Goal: Task Accomplishment & Management: Use online tool/utility

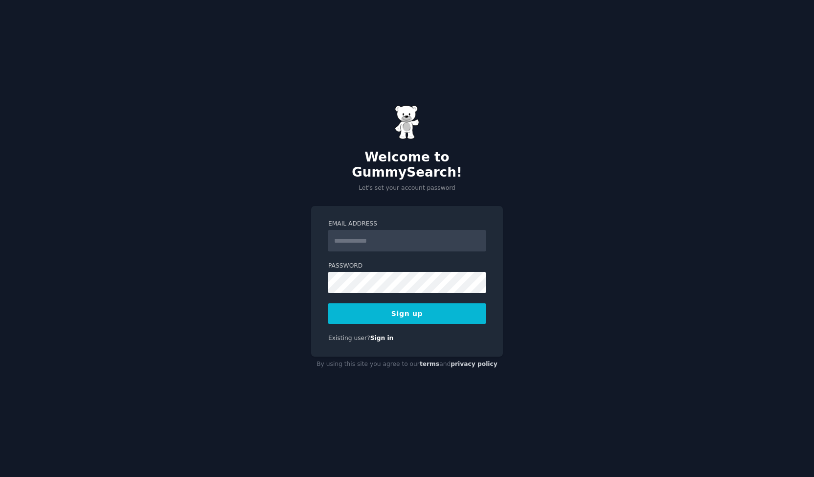
click at [356, 235] on input "Email Address" at bounding box center [407, 241] width 158 height 22
type input "**********"
click at [411, 303] on button "Sign up" at bounding box center [407, 313] width 158 height 21
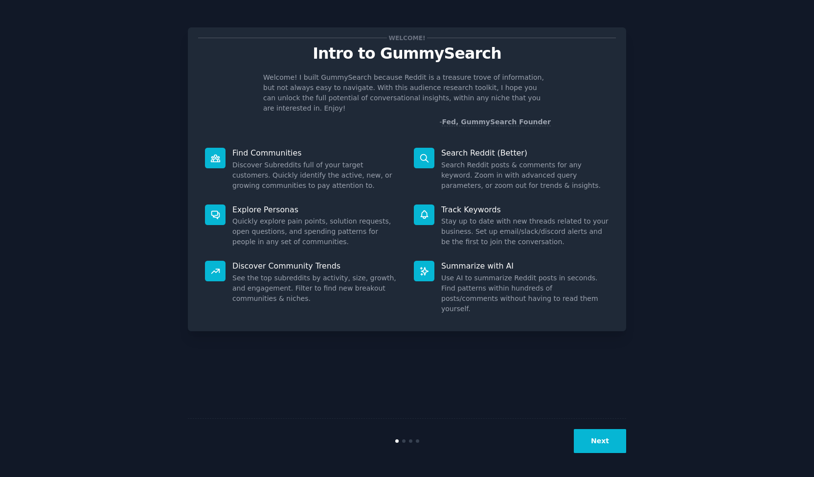
click at [600, 430] on button "Next" at bounding box center [600, 441] width 52 height 24
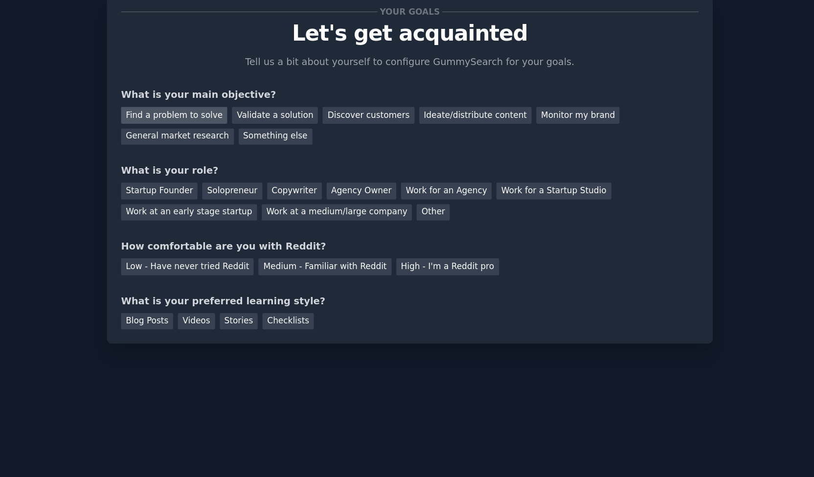
click at [254, 116] on div "Find a problem to solve" at bounding box center [236, 113] width 77 height 12
click at [436, 115] on div "Ideate/distribute content" at bounding box center [454, 113] width 81 height 12
click at [246, 116] on div "Find a problem to solve" at bounding box center [236, 113] width 77 height 12
click at [271, 170] on div "Solopreneur" at bounding box center [278, 168] width 43 height 12
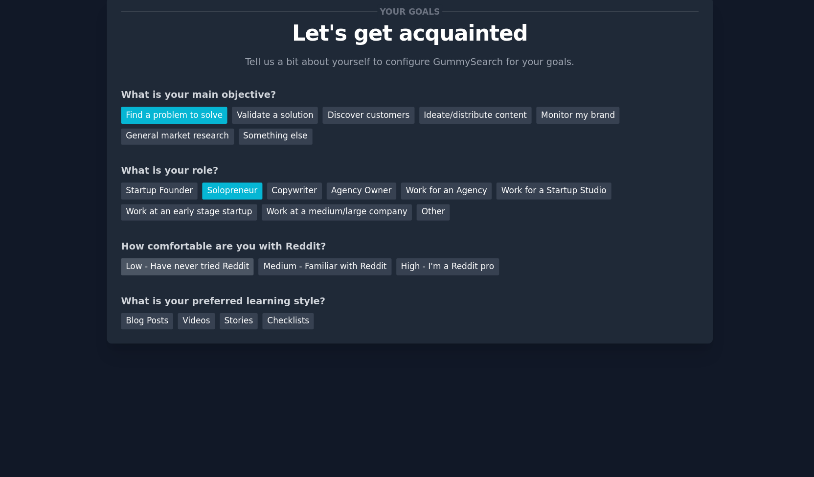
click at [277, 226] on div "Low - Have never tried Reddit" at bounding box center [246, 222] width 96 height 12
click at [219, 265] on div "Blog Posts" at bounding box center [217, 262] width 38 height 12
click at [254, 270] on div "Your goals Let's get acquainted Tell us a bit about yourself to configure Gummy…" at bounding box center [407, 152] width 439 height 251
click at [251, 265] on div "Videos" at bounding box center [252, 262] width 27 height 12
click at [224, 260] on div "Blog Posts" at bounding box center [217, 262] width 38 height 12
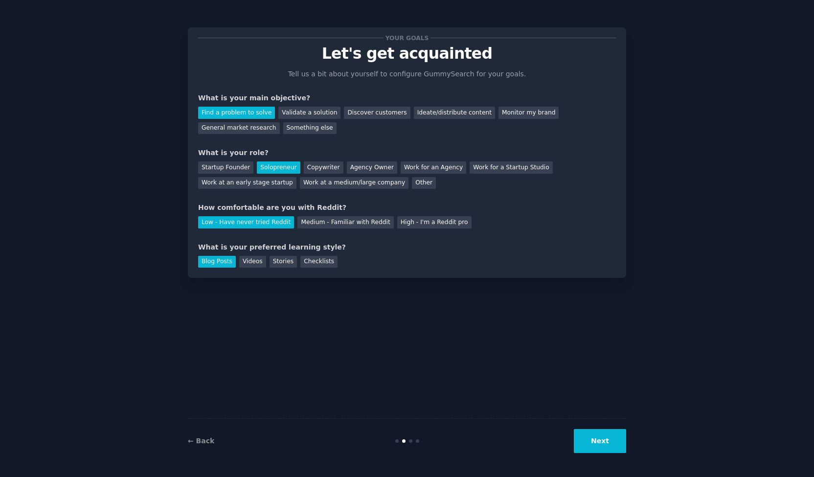
click at [594, 446] on button "Next" at bounding box center [600, 441] width 52 height 24
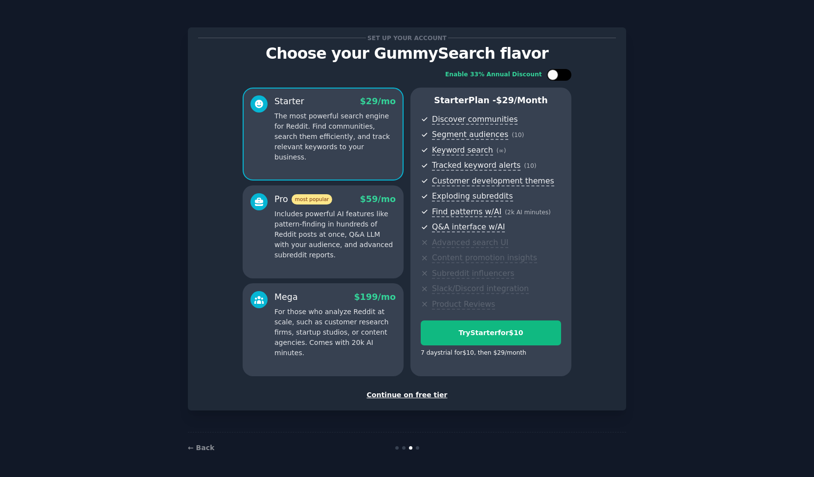
click at [548, 77] on div at bounding box center [553, 74] width 11 height 11
click at [548, 77] on div at bounding box center [559, 75] width 24 height 12
checkbox input "false"
click at [423, 395] on div "Continue on free tier" at bounding box center [407, 395] width 418 height 10
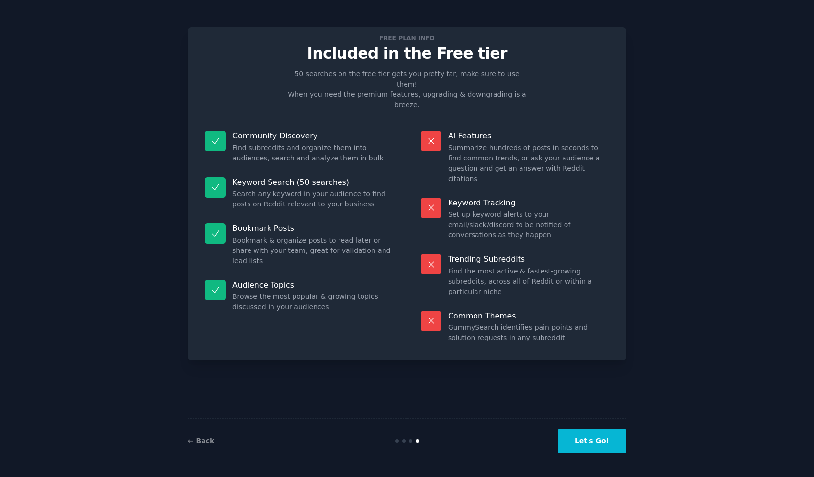
click at [591, 435] on button "Let's Go!" at bounding box center [592, 441] width 69 height 24
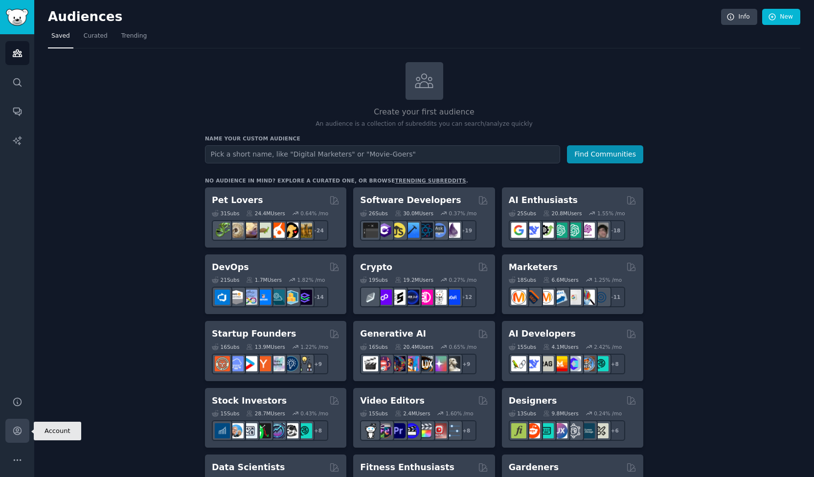
click at [15, 431] on icon "Sidebar" at bounding box center [17, 431] width 10 height 10
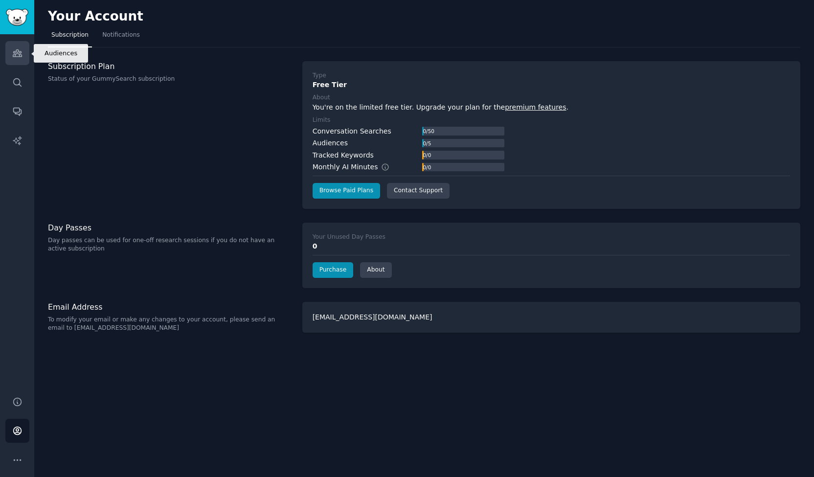
click at [19, 54] on icon "Sidebar" at bounding box center [17, 53] width 10 height 10
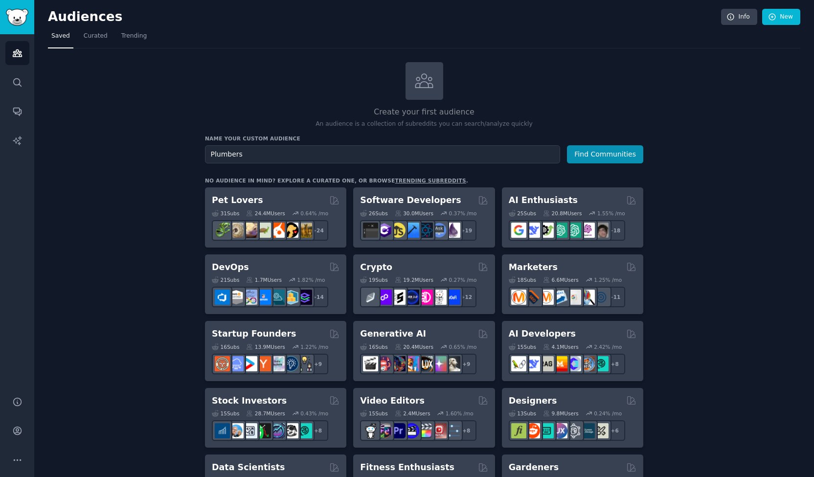
type input "Plumbers"
click at [567, 145] on button "Find Communities" at bounding box center [605, 154] width 76 height 18
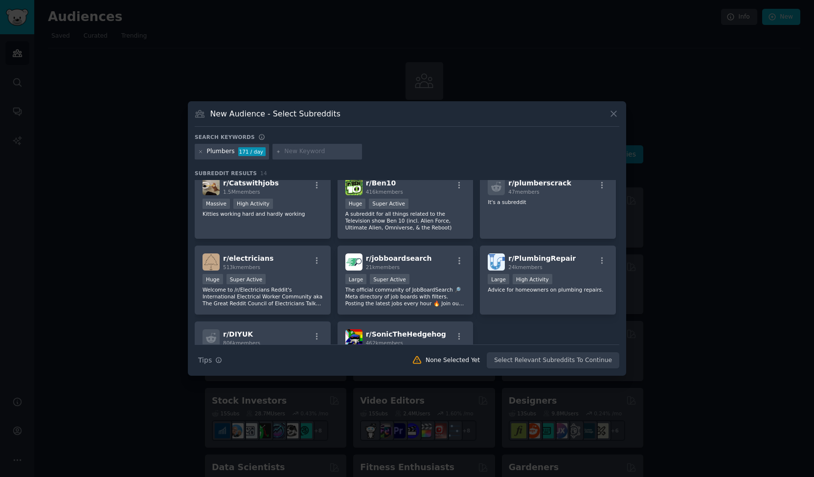
scroll to position [241, 0]
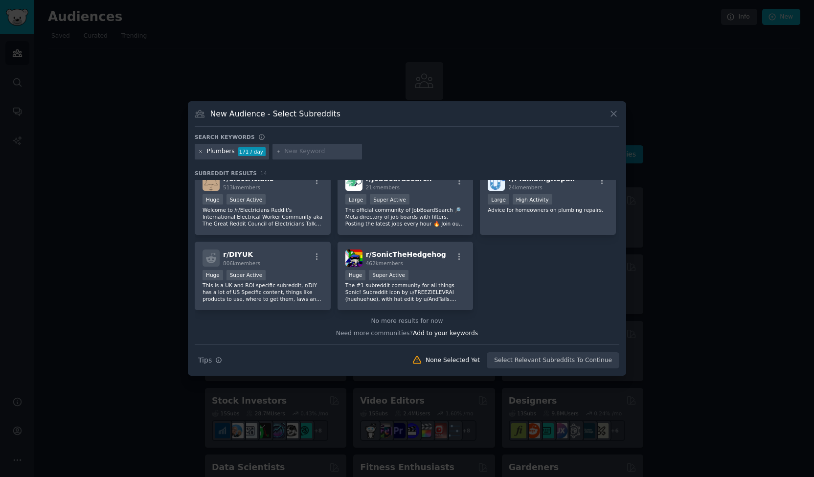
click at [200, 153] on icon at bounding box center [200, 151] width 5 height 5
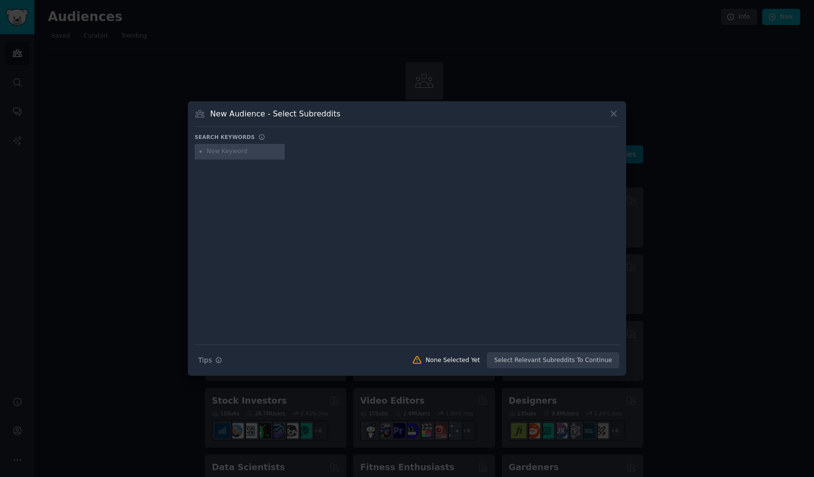
click at [224, 152] on input "text" at bounding box center [244, 151] width 74 height 9
type input "FOG"
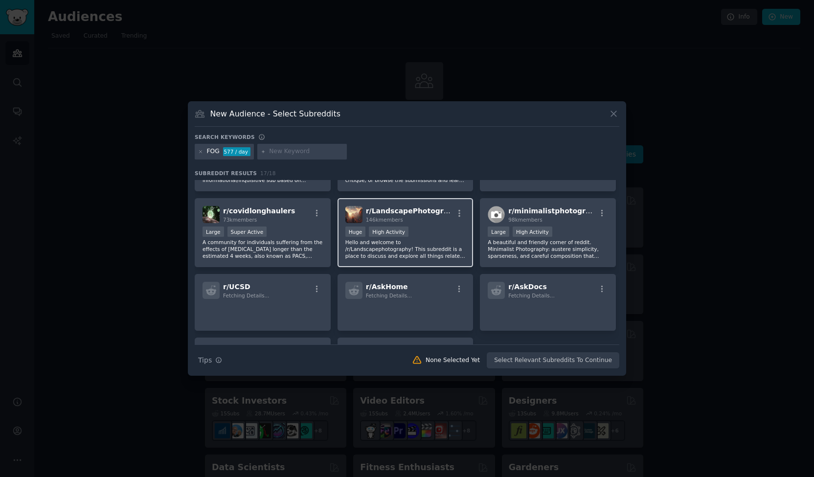
scroll to position [209, 0]
click at [615, 110] on icon at bounding box center [614, 114] width 10 height 10
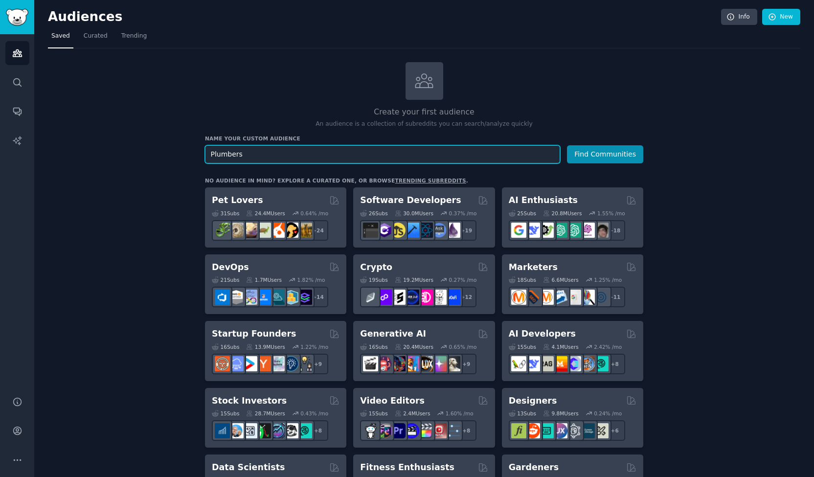
click at [258, 159] on input "Plumbers" at bounding box center [382, 154] width 355 height 18
type input "niches"
click at [567, 145] on button "Find Communities" at bounding box center [605, 154] width 76 height 18
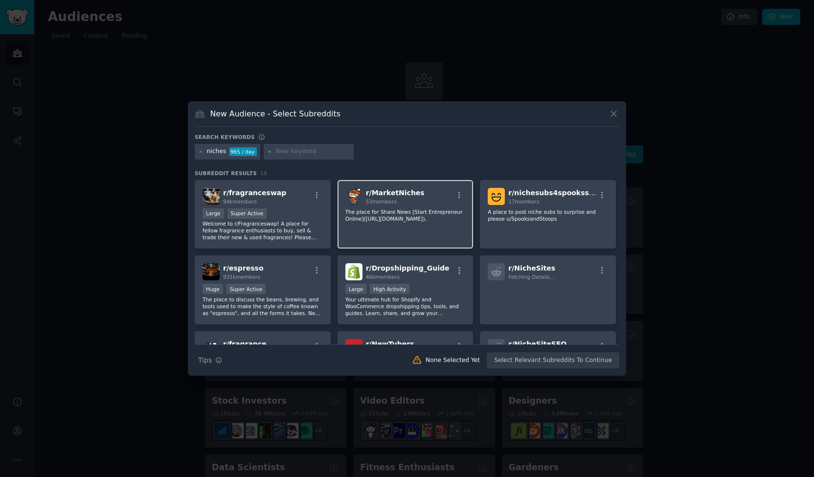
click at [399, 236] on div "r/ MarketNiches 53 members The place for Share News [Start Entrepreneur Online]…" at bounding box center [406, 214] width 136 height 69
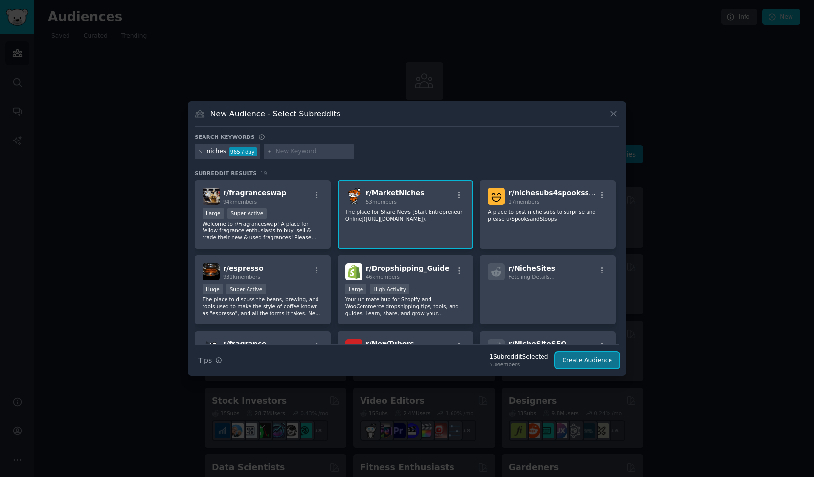
click at [585, 364] on button "Create Audience" at bounding box center [587, 360] width 65 height 17
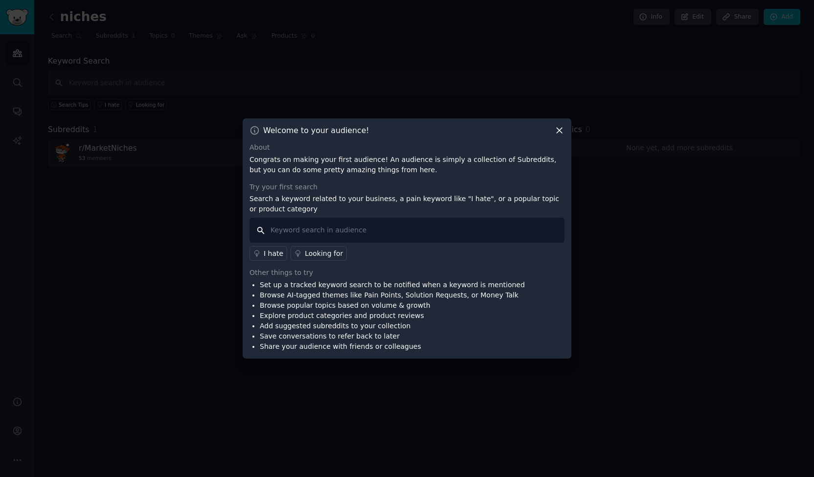
click at [424, 231] on input "text" at bounding box center [407, 230] width 315 height 25
click at [268, 253] on div "I hate" at bounding box center [274, 254] width 20 height 10
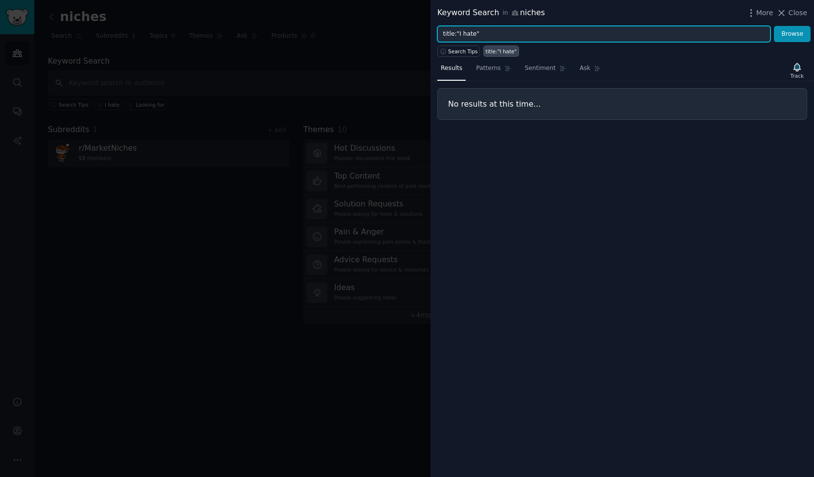
click at [494, 34] on input "title:"I hate"" at bounding box center [604, 34] width 333 height 17
type input "I hate"
click at [774, 26] on button "Browse" at bounding box center [792, 34] width 37 height 17
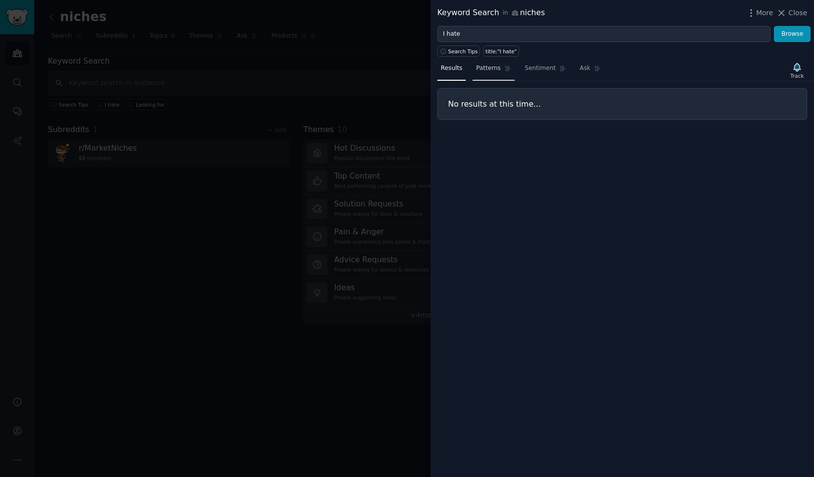
click at [491, 61] on link "Patterns" at bounding box center [494, 71] width 42 height 20
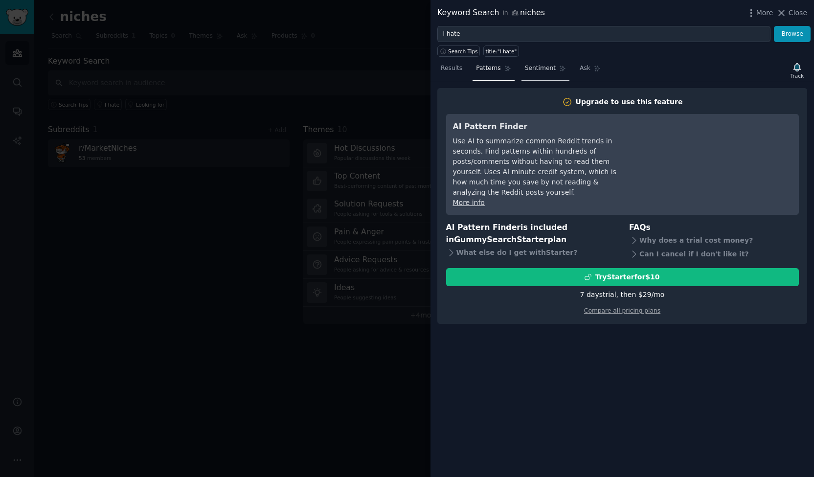
click at [534, 68] on span "Sentiment" at bounding box center [540, 68] width 31 height 9
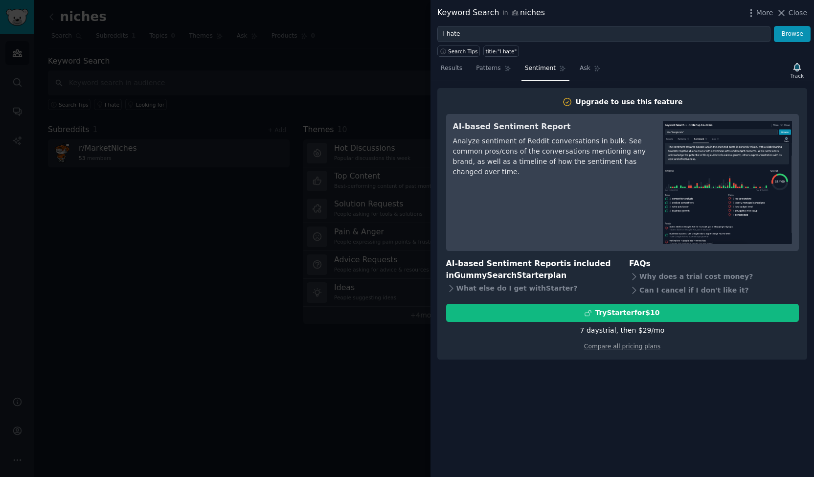
click at [637, 332] on div "7 days trial, then $ 29 /mo" at bounding box center [622, 330] width 85 height 10
click at [671, 332] on div "7 days trial, then $ 29 /mo" at bounding box center [622, 330] width 353 height 10
click at [643, 347] on link "Compare all pricing plans" at bounding box center [622, 346] width 76 height 7
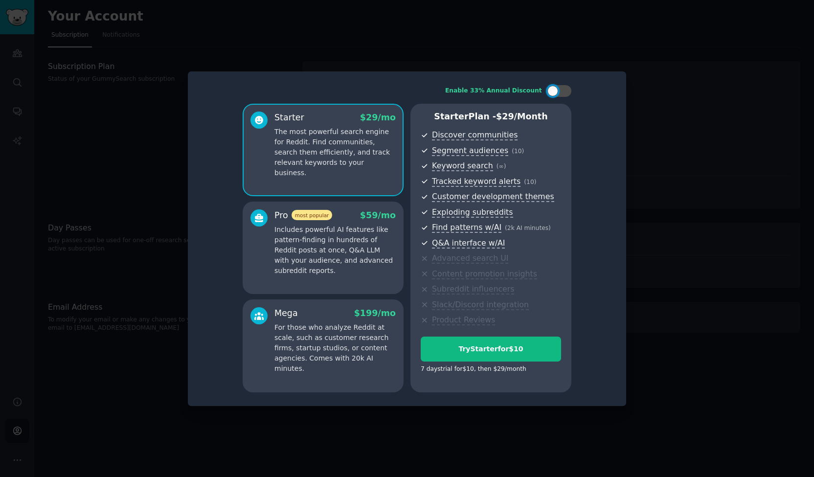
click at [643, 347] on div at bounding box center [407, 238] width 814 height 477
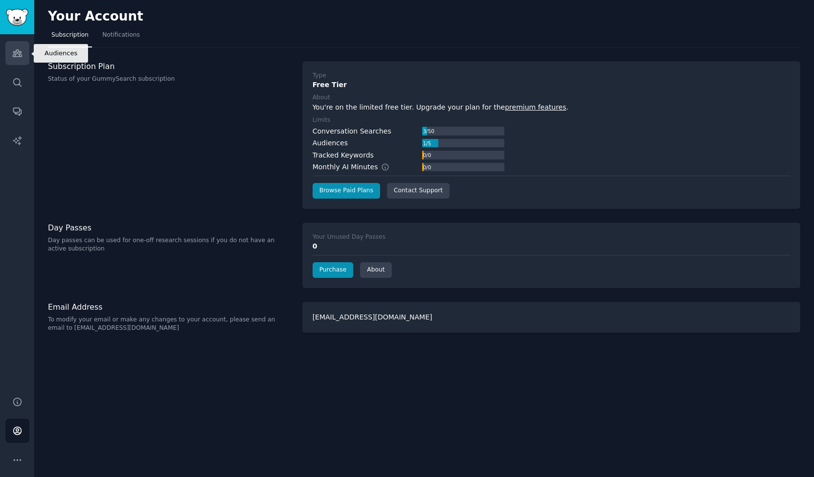
click at [17, 53] on icon "Sidebar" at bounding box center [17, 53] width 9 height 7
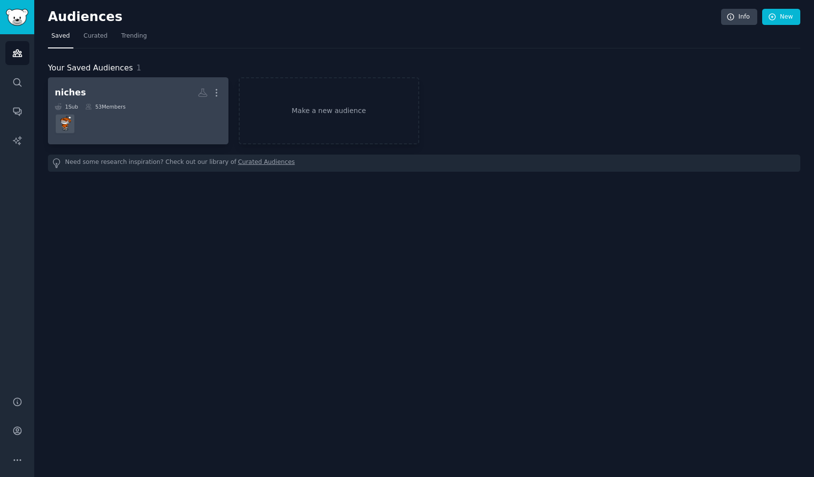
click at [163, 132] on dd at bounding box center [138, 123] width 167 height 27
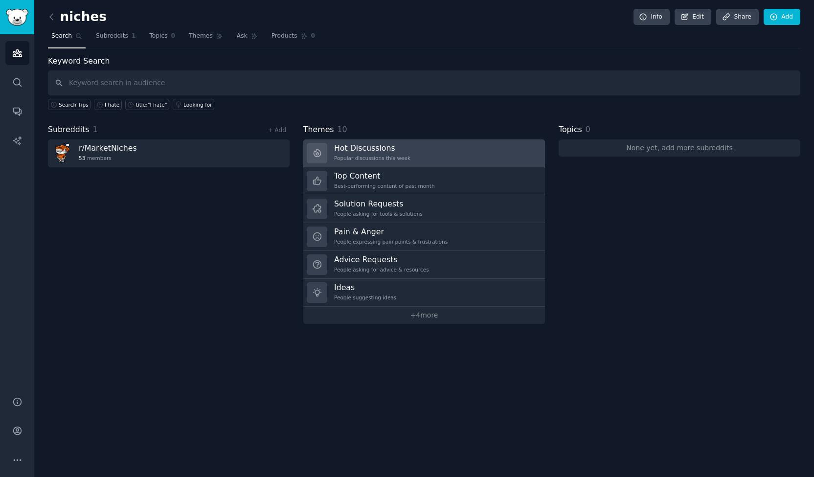
click at [377, 156] on div "Popular discussions this week" at bounding box center [372, 158] width 76 height 7
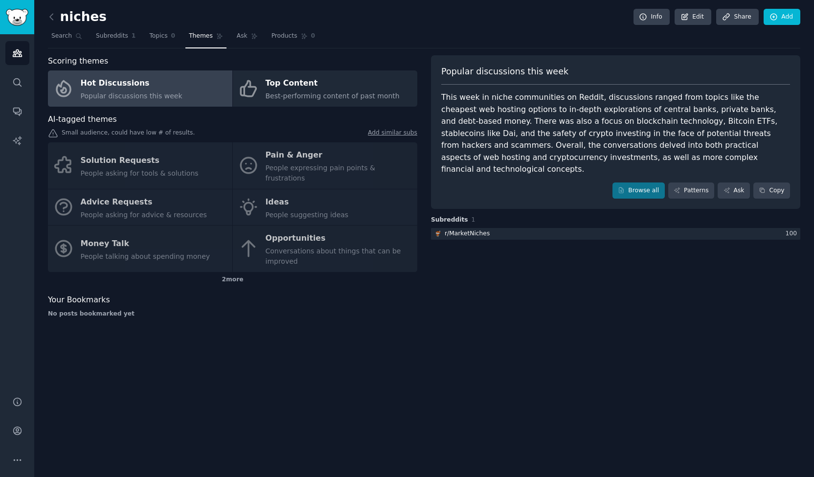
click at [322, 156] on div "Solution Requests People asking for tools & solutions Pain & Anger People expre…" at bounding box center [233, 207] width 370 height 130
click at [245, 156] on div "Solution Requests People asking for tools & solutions Pain & Anger People expre…" at bounding box center [233, 207] width 370 height 130
click at [123, 34] on link "Subreddits 1" at bounding box center [115, 38] width 46 height 20
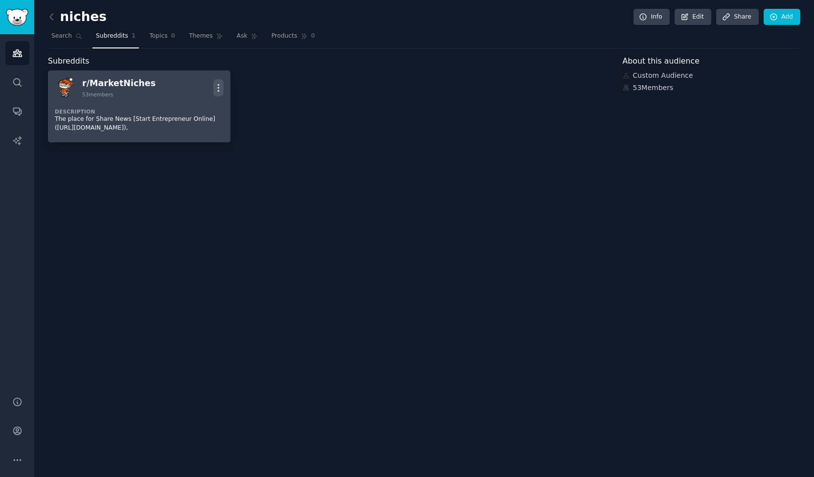
click at [222, 83] on icon "button" at bounding box center [218, 88] width 10 height 10
click at [175, 89] on p "View" at bounding box center [177, 91] width 16 height 10
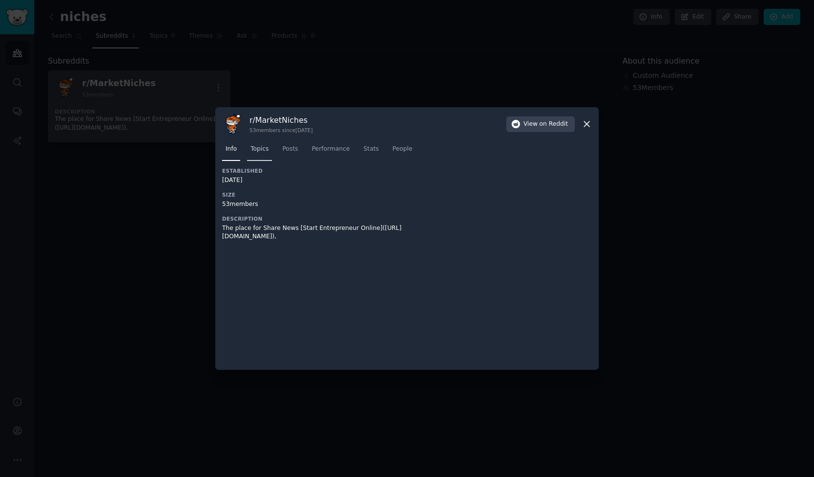
click at [261, 155] on link "Topics" at bounding box center [259, 151] width 25 height 20
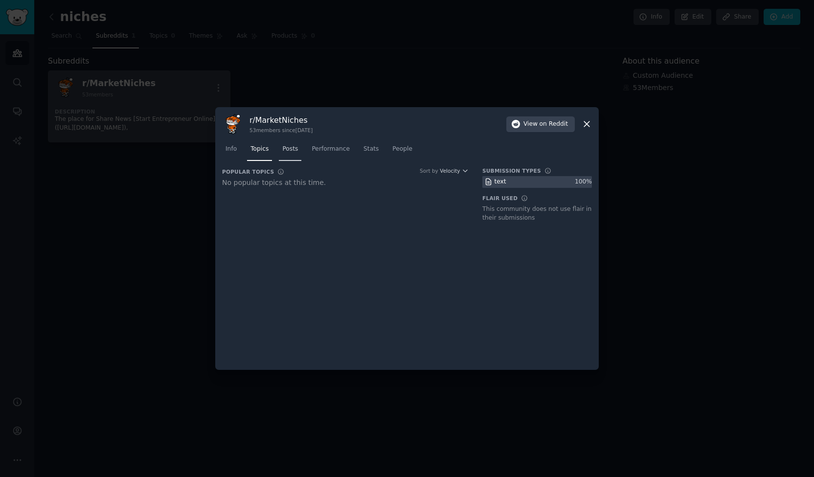
click at [296, 153] on link "Posts" at bounding box center [290, 151] width 23 height 20
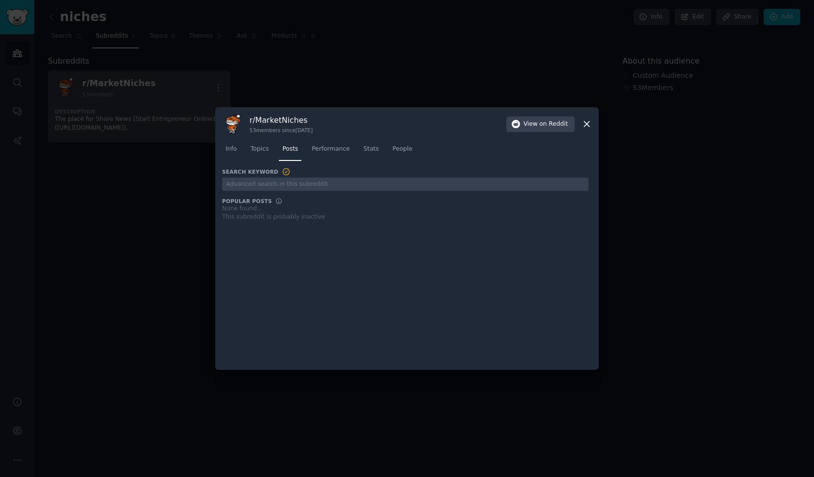
click at [586, 125] on icon at bounding box center [586, 124] width 5 height 5
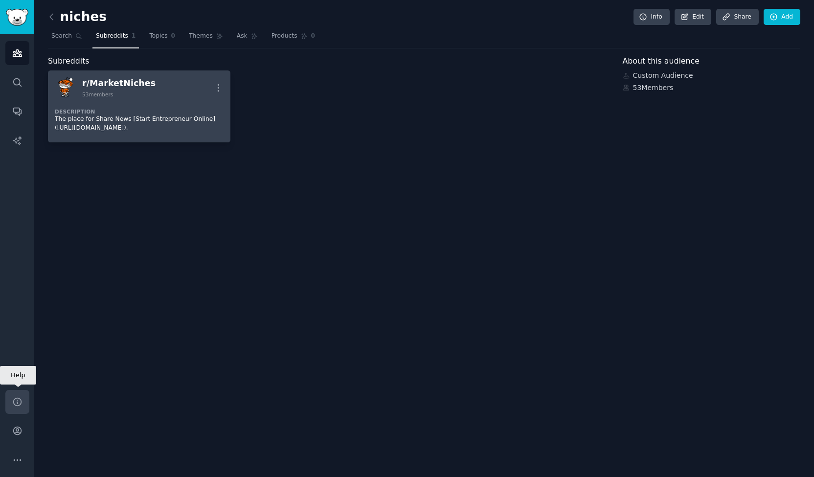
click at [20, 407] on link "Help" at bounding box center [17, 402] width 24 height 24
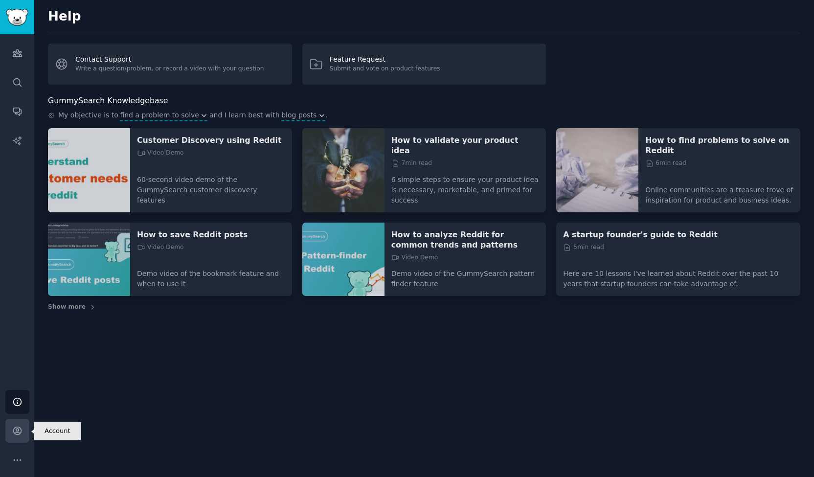
click at [14, 430] on icon "Sidebar" at bounding box center [17, 431] width 10 height 10
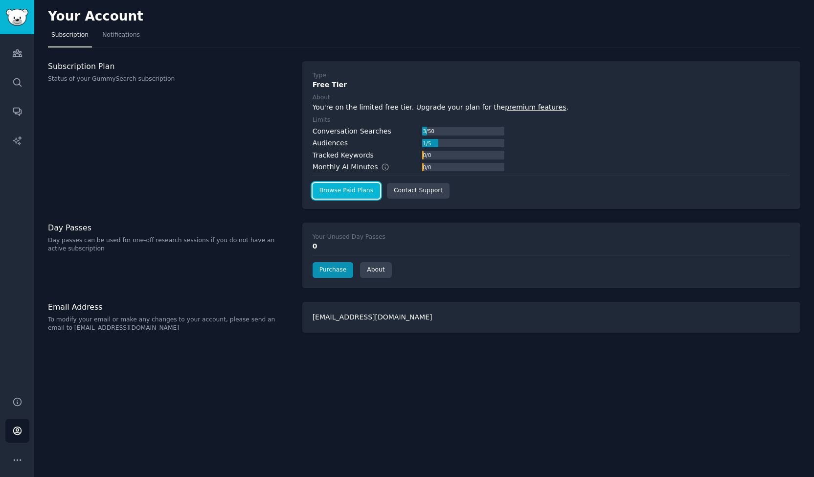
click at [355, 191] on link "Browse Paid Plans" at bounding box center [347, 191] width 68 height 16
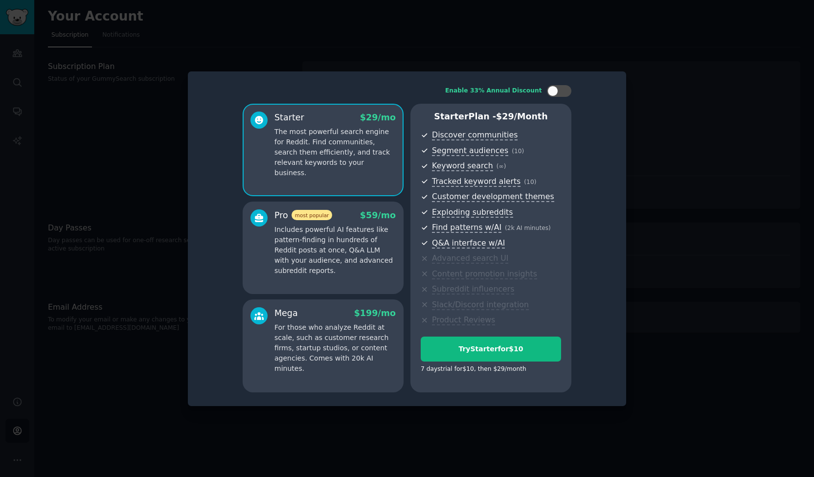
click at [350, 250] on p "Includes powerful AI features like pattern-finding in hundreds of Reddit posts …" at bounding box center [335, 250] width 121 height 51
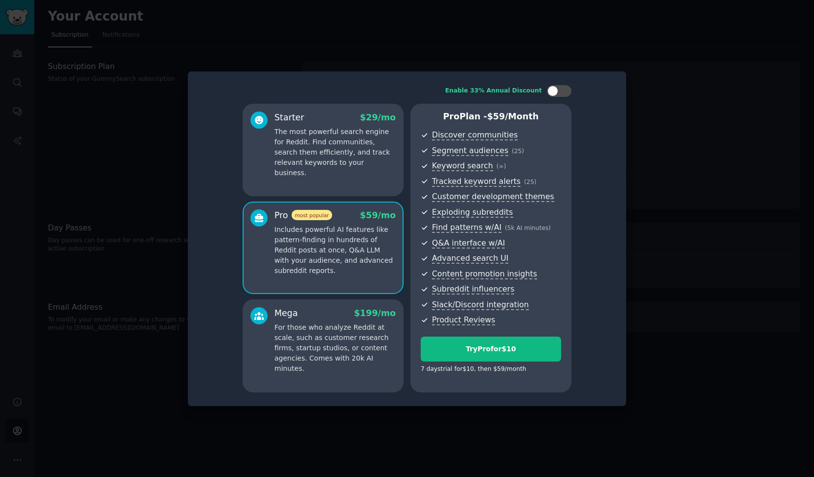
click at [329, 164] on p "The most powerful search engine for Reddit. Find communities, search them effic…" at bounding box center [335, 152] width 121 height 51
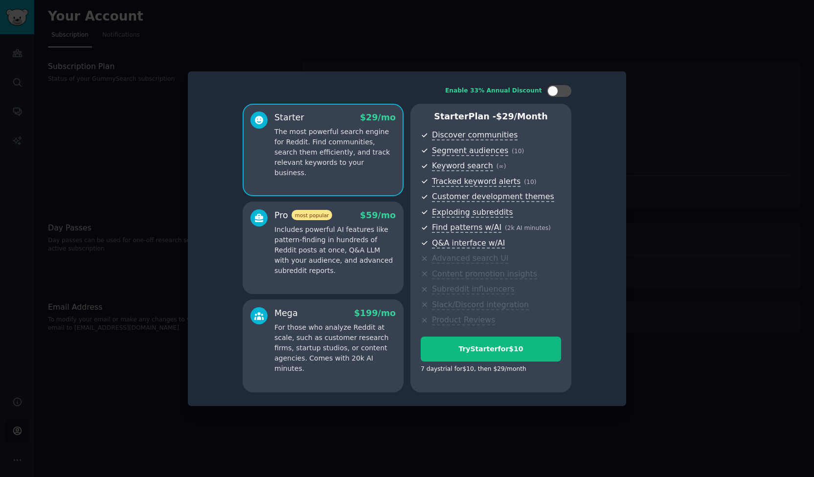
click at [337, 236] on p "Includes powerful AI features like pattern-finding in hundreds of Reddit posts …" at bounding box center [335, 250] width 121 height 51
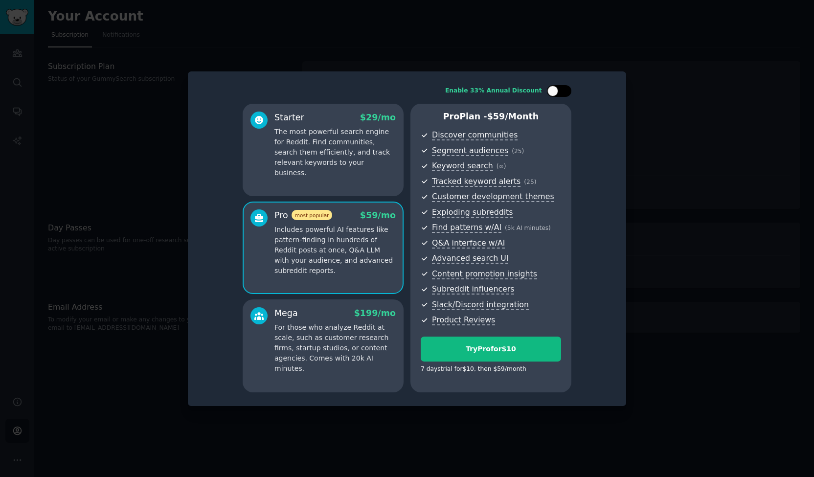
click at [561, 91] on div at bounding box center [559, 91] width 24 height 12
click at [561, 91] on div at bounding box center [565, 91] width 11 height 11
click at [561, 91] on div at bounding box center [559, 91] width 24 height 12
click at [323, 177] on div "Starter $ 29 $ 19 /mo The most powerful search engine for Reddit. Find communit…" at bounding box center [323, 150] width 161 height 93
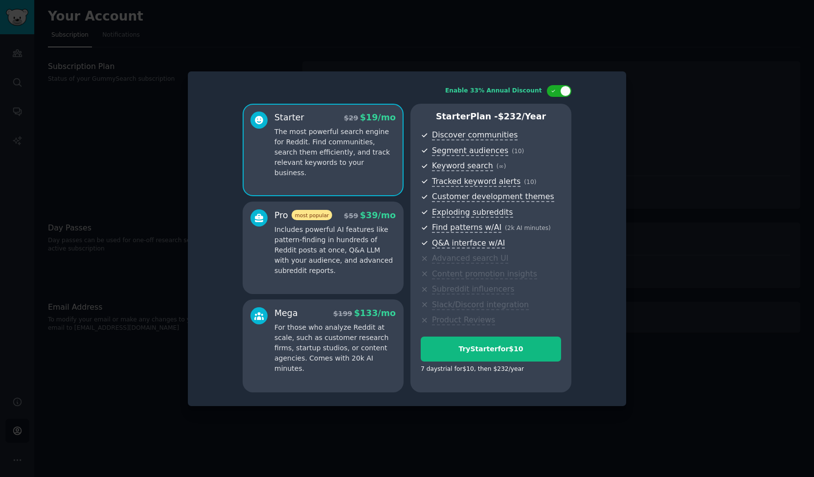
click at [330, 215] on div "Pro most popular $ 59 $ 39 /mo" at bounding box center [335, 215] width 121 height 12
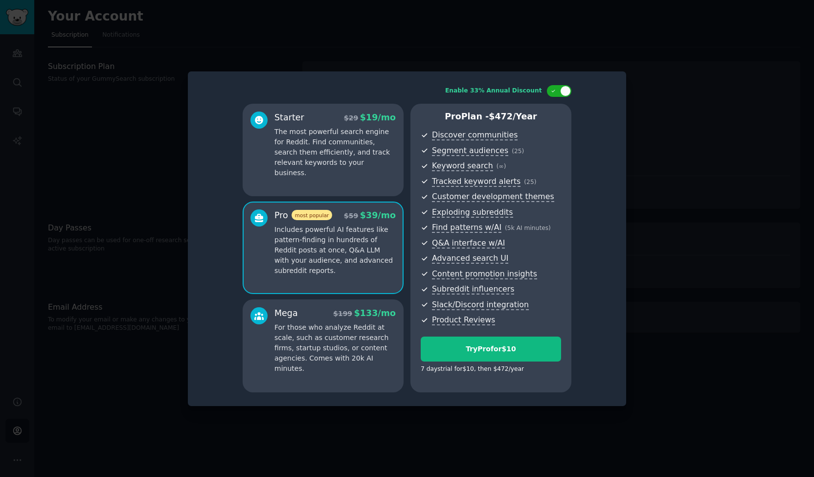
click at [220, 266] on div "Enable 33% Annual Discount Starter $ 29 $ 19 /mo The most powerful search engin…" at bounding box center [407, 238] width 425 height 321
click at [292, 249] on p "Includes powerful AI features like pattern-finding in hundreds of Reddit posts …" at bounding box center [335, 250] width 121 height 51
click at [561, 91] on div at bounding box center [565, 91] width 11 height 11
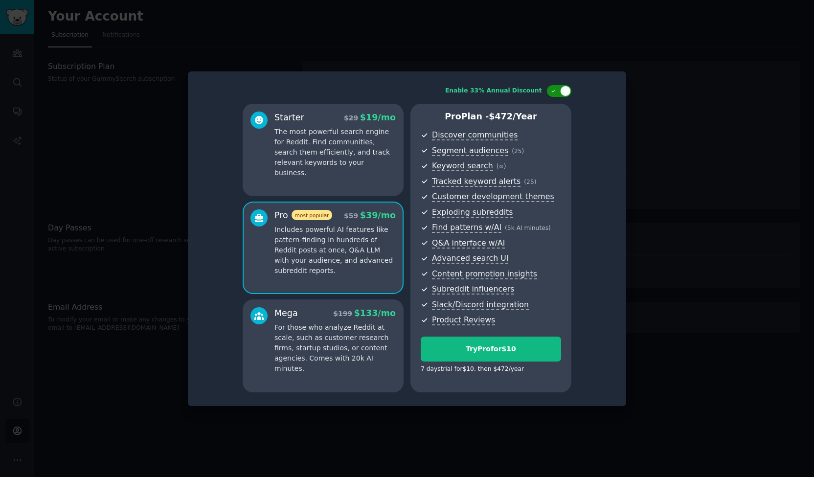
checkbox input "false"
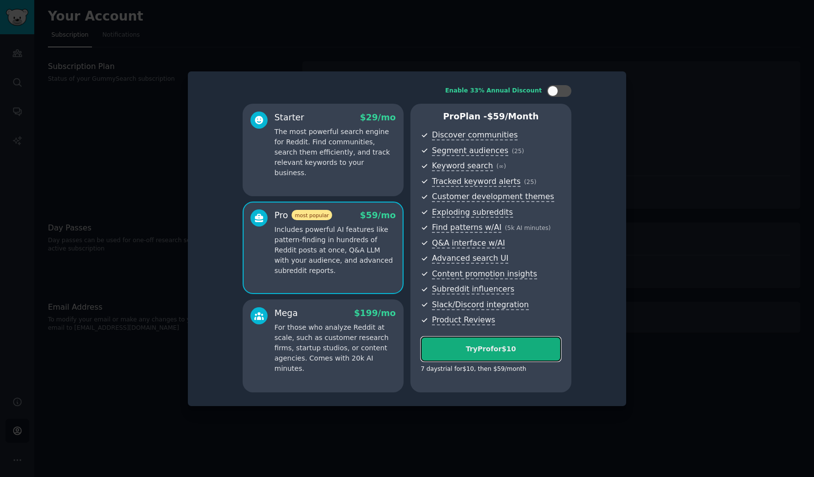
click at [524, 353] on div "Try Pro for $10" at bounding box center [490, 349] width 139 height 10
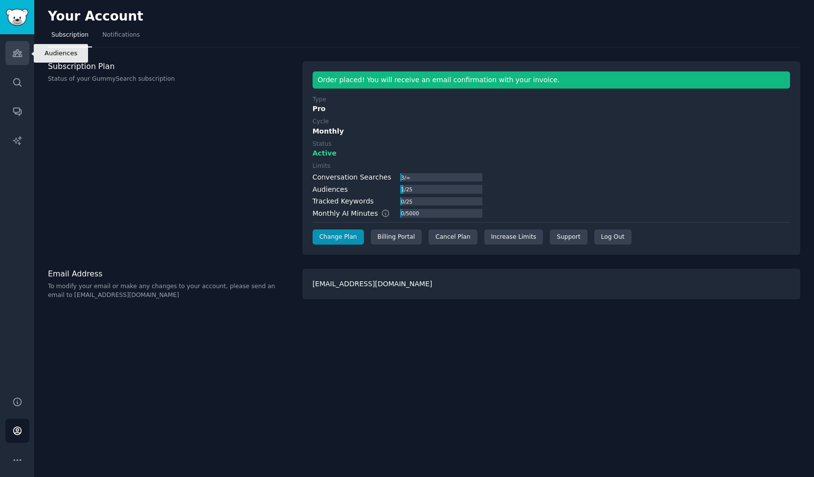
click at [13, 60] on link "Audiences" at bounding box center [17, 53] width 24 height 24
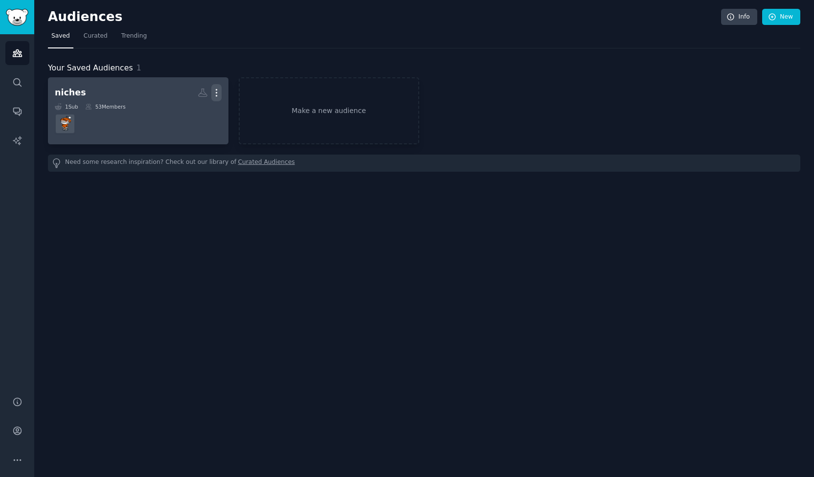
click at [219, 91] on icon "button" at bounding box center [216, 93] width 10 height 10
click at [199, 114] on p "Delete" at bounding box center [190, 113] width 23 height 10
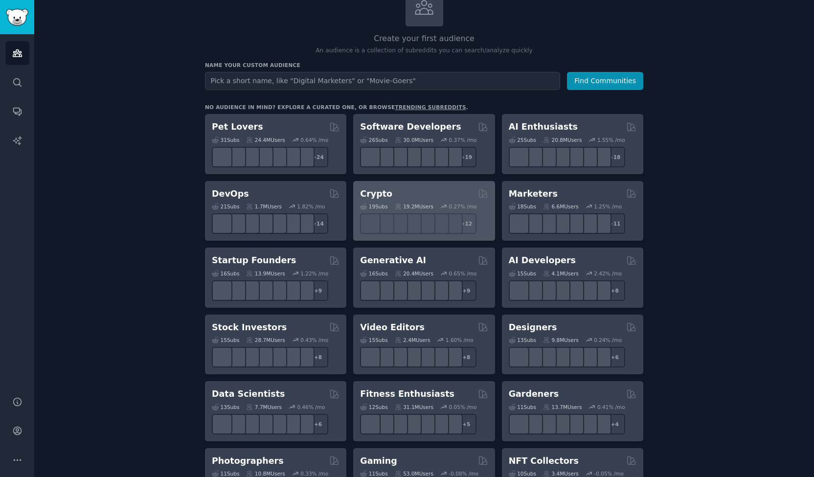
scroll to position [74, 0]
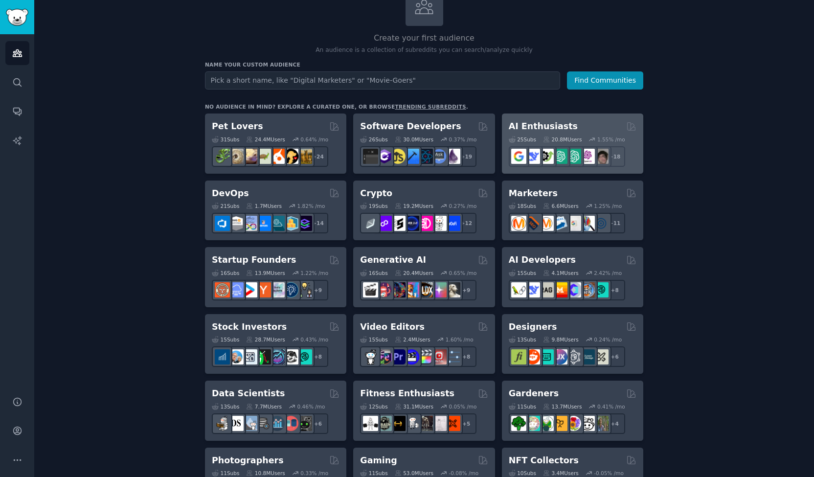
click at [565, 134] on div "25 Sub s 20.8M Users 1.55 % /mo + 18" at bounding box center [573, 150] width 128 height 34
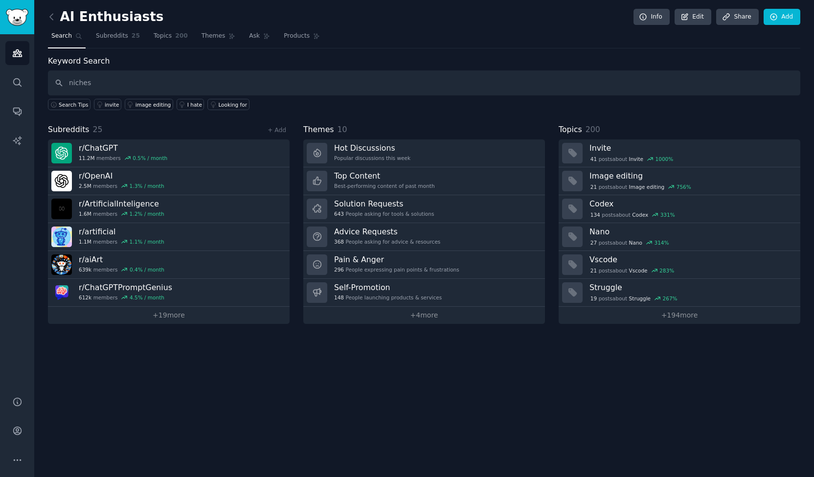
type input "niches"
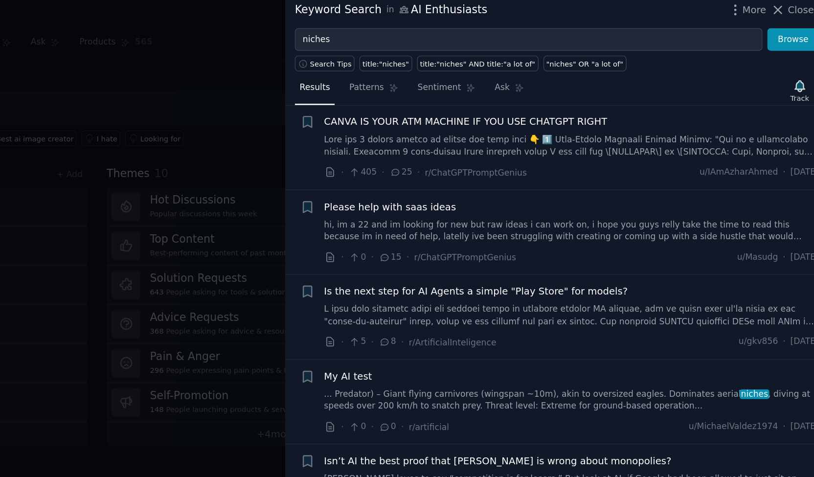
scroll to position [199, 0]
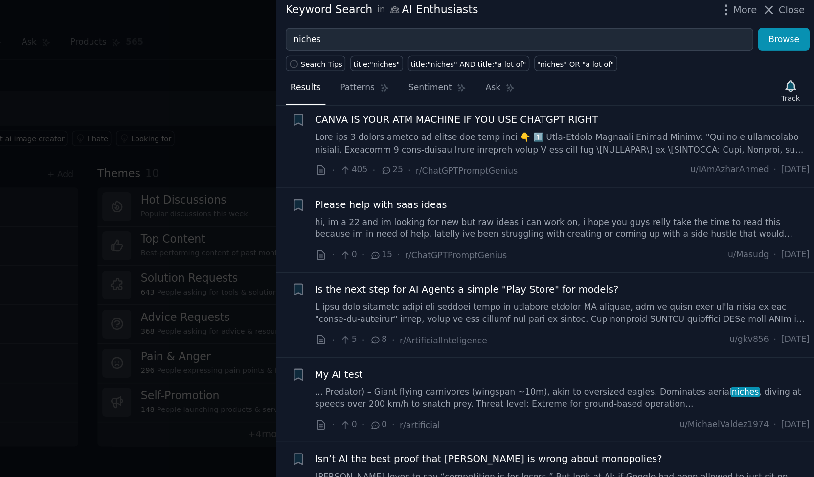
click at [614, 173] on link "hi, im a 22 and im looking for new but raw ideas i can work on, i hope you guys…" at bounding box center [635, 169] width 353 height 17
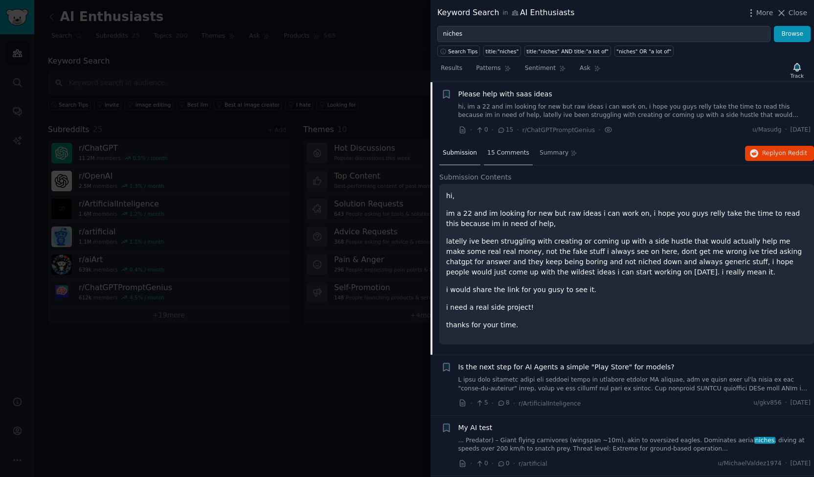
click at [505, 149] on span "15 Comments" at bounding box center [508, 153] width 42 height 9
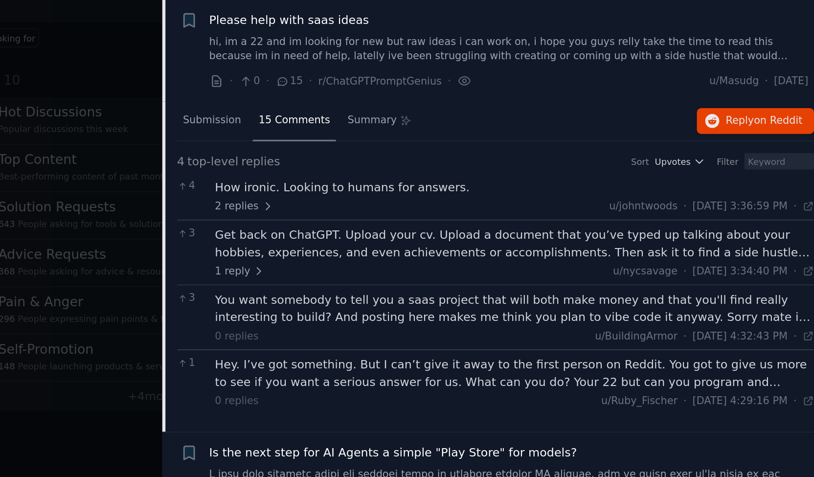
click at [756, 258] on div "You want somebody to tell you a saas project that will both make money and that…" at bounding box center [638, 264] width 353 height 21
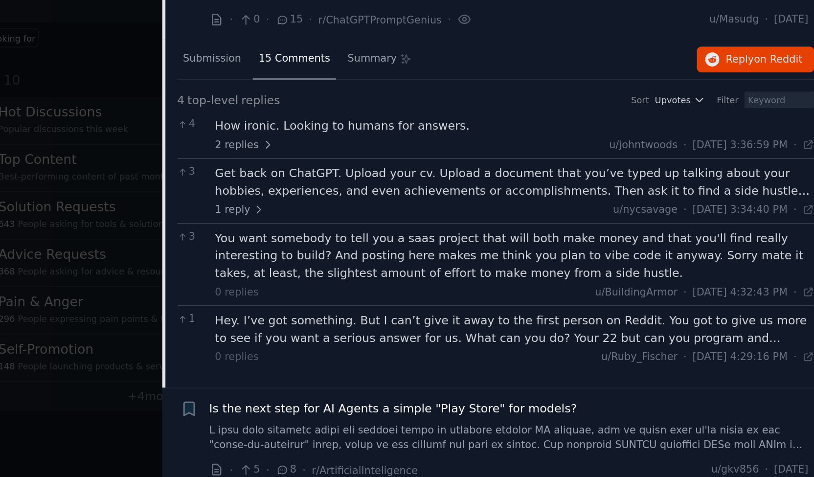
scroll to position [294, 0]
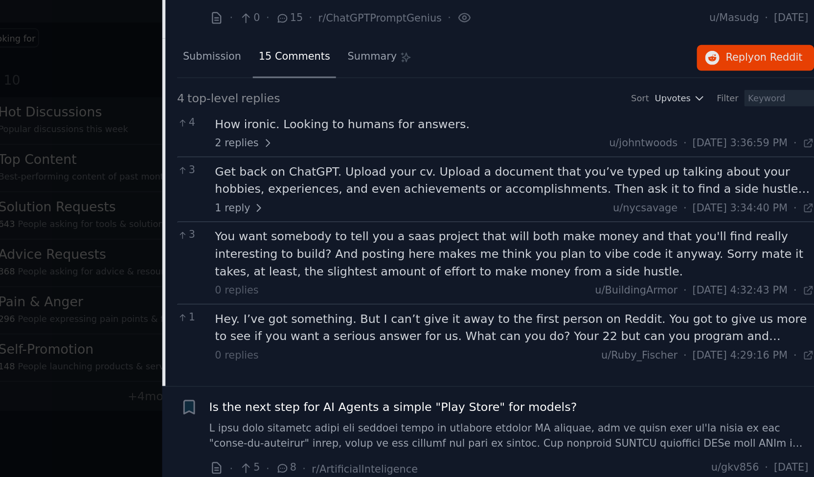
click at [628, 283] on div "Hey. I’ve got something. But I can’t give it away to the first person on Reddit…" at bounding box center [638, 280] width 353 height 31
click at [584, 282] on div "Hey. I’ve got something. But I can’t give it away to the first person on Reddit…" at bounding box center [638, 275] width 353 height 21
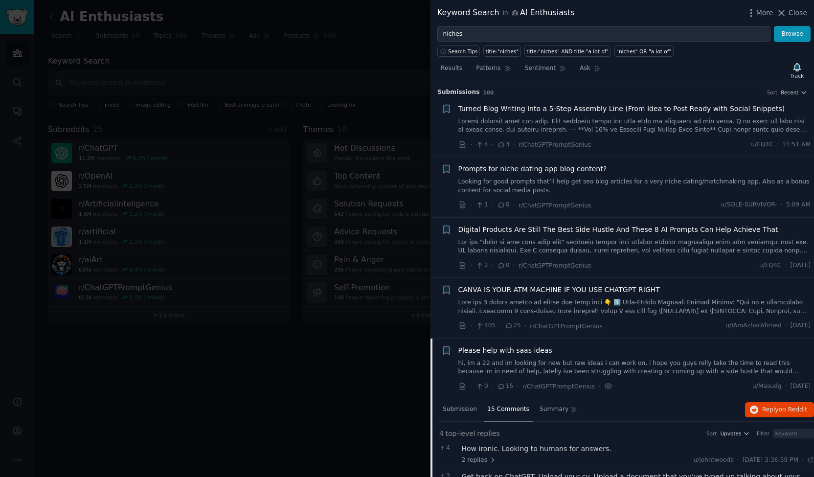
scroll to position [89, 0]
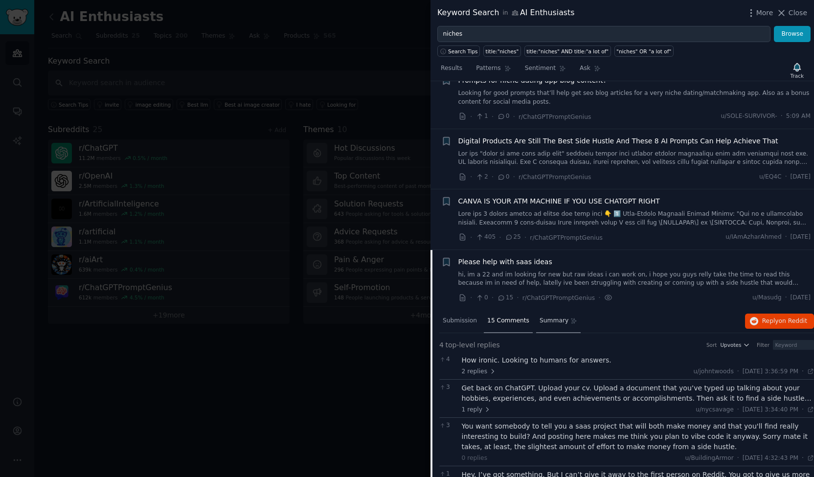
click at [544, 321] on span "Summary" at bounding box center [554, 321] width 29 height 9
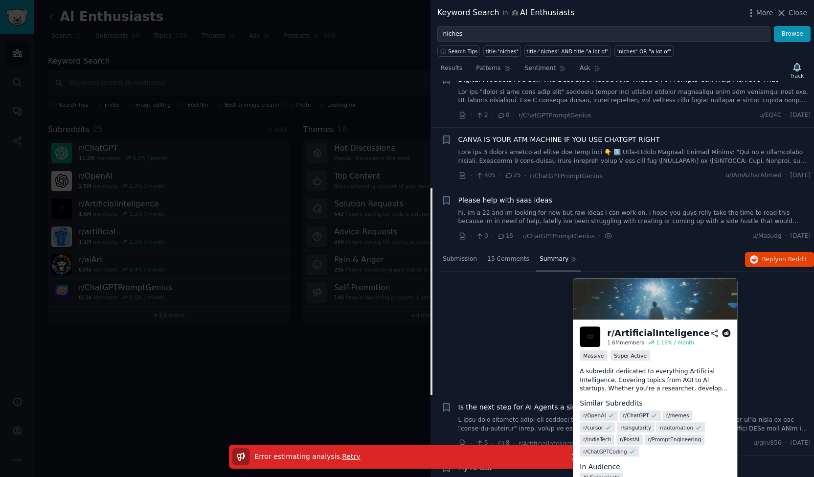
scroll to position [147, 0]
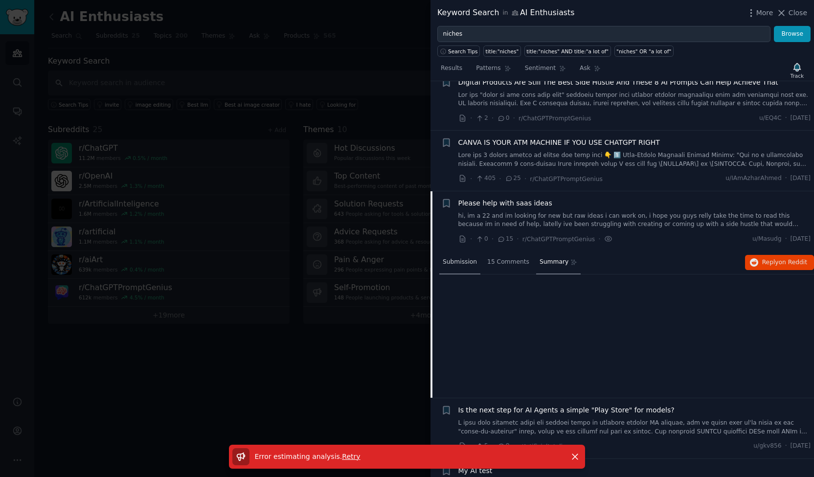
click at [467, 259] on span "Submission" at bounding box center [460, 262] width 34 height 9
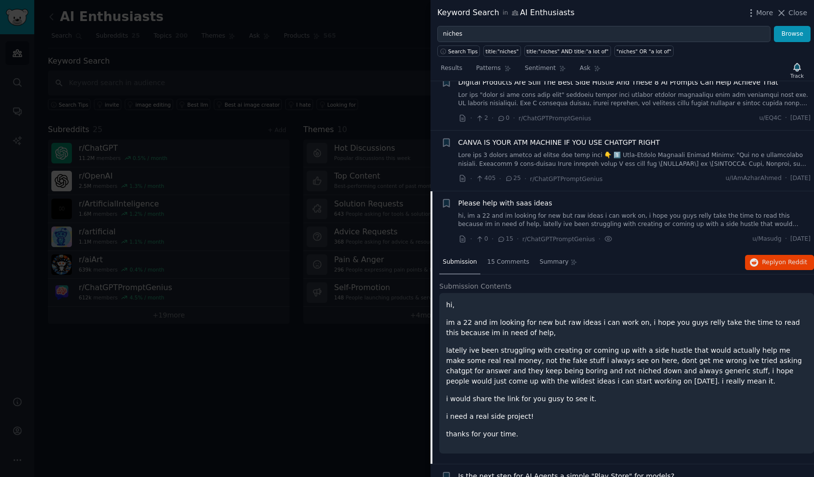
click at [463, 262] on span "Submission" at bounding box center [460, 262] width 34 height 9
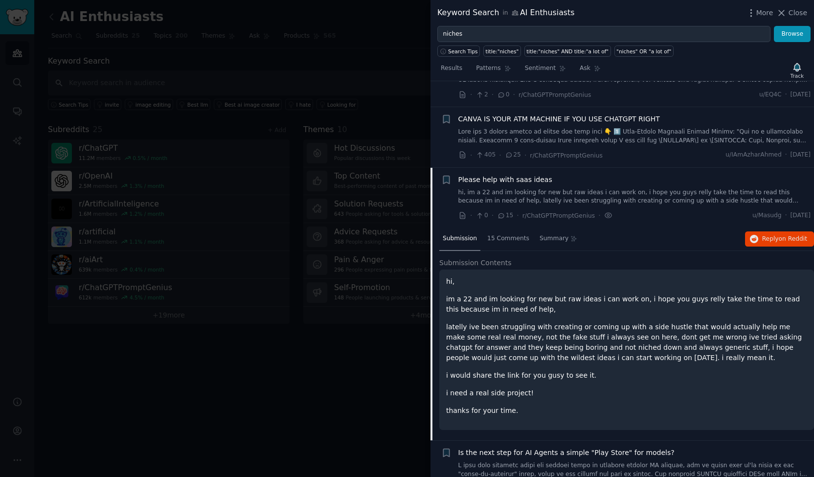
click at [628, 203] on link "hi, im a 22 and im looking for new but raw ideas i can work on, i hope you guys…" at bounding box center [635, 196] width 353 height 17
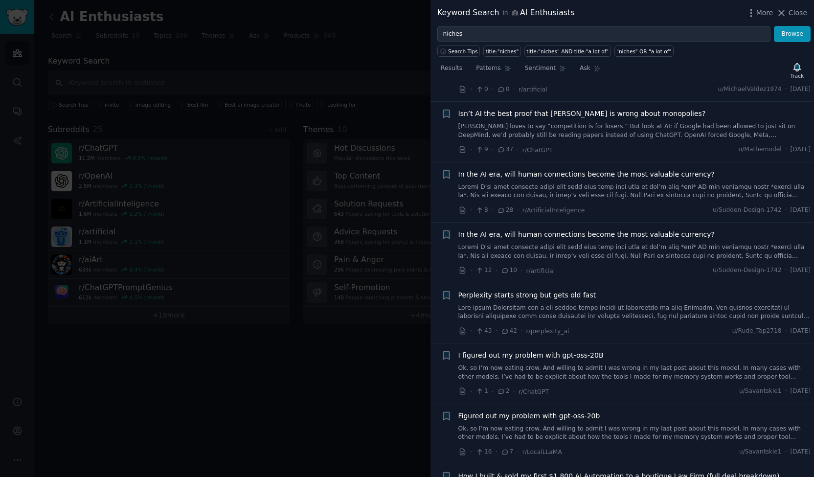
scroll to position [431, 0]
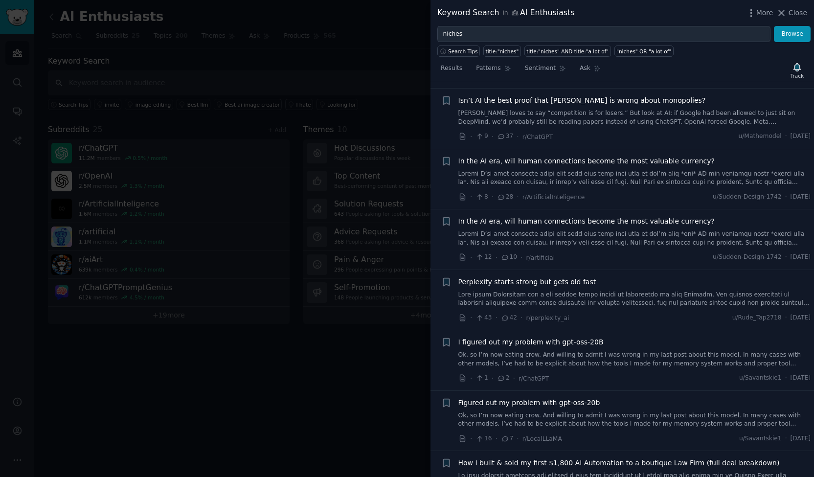
click at [608, 231] on link at bounding box center [635, 238] width 353 height 17
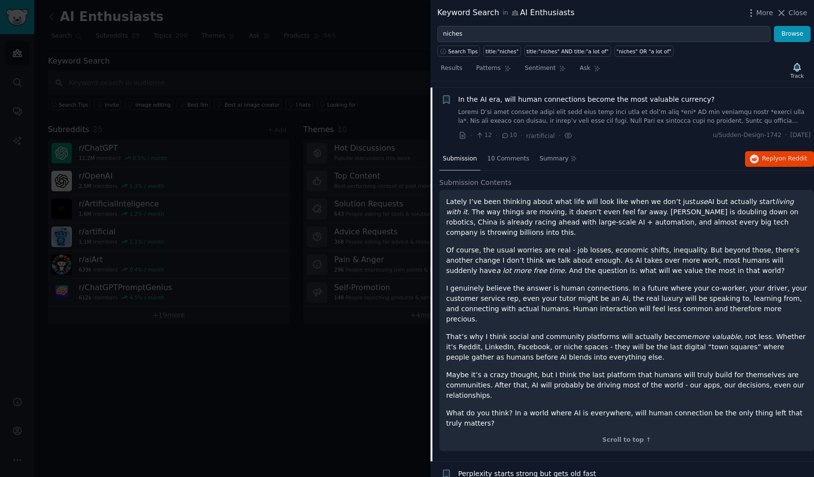
scroll to position [558, 0]
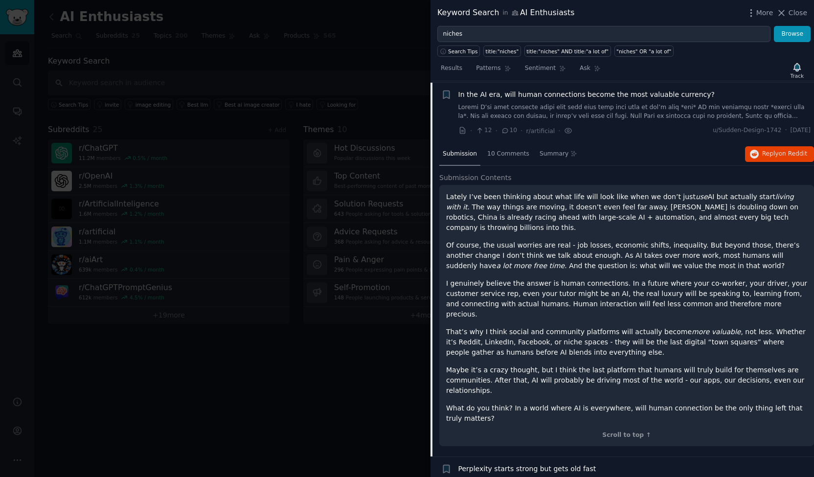
click at [635, 113] on link at bounding box center [635, 111] width 353 height 17
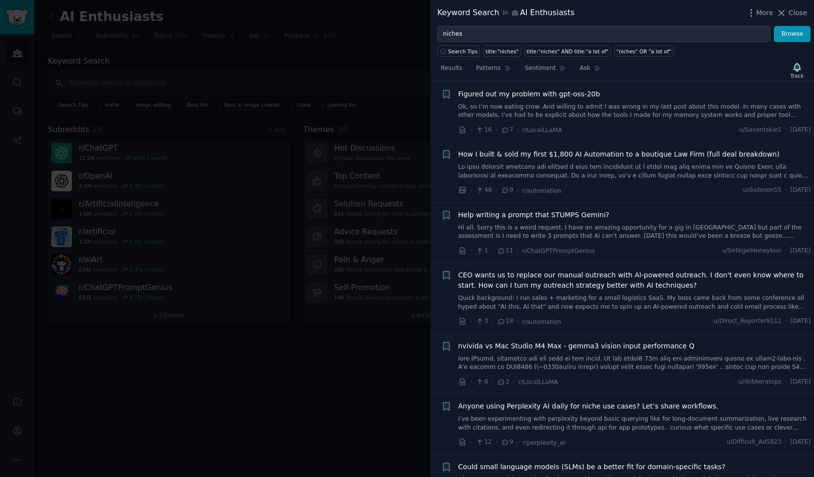
scroll to position [743, 0]
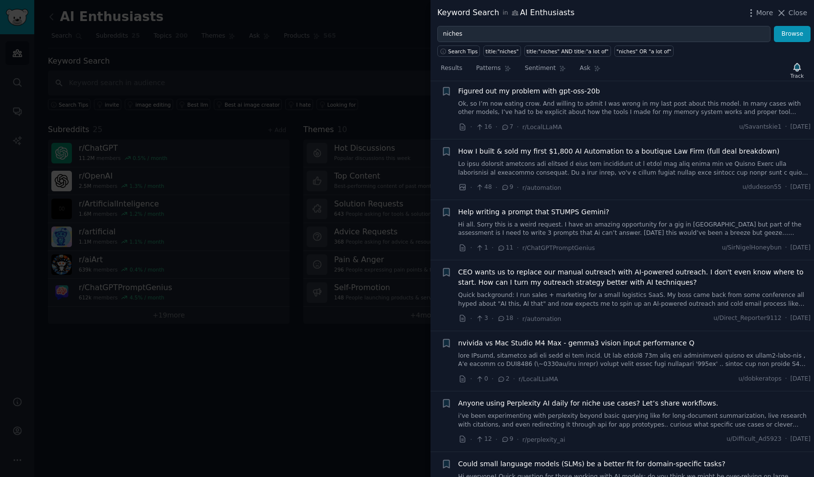
click at [323, 362] on div at bounding box center [407, 238] width 814 height 477
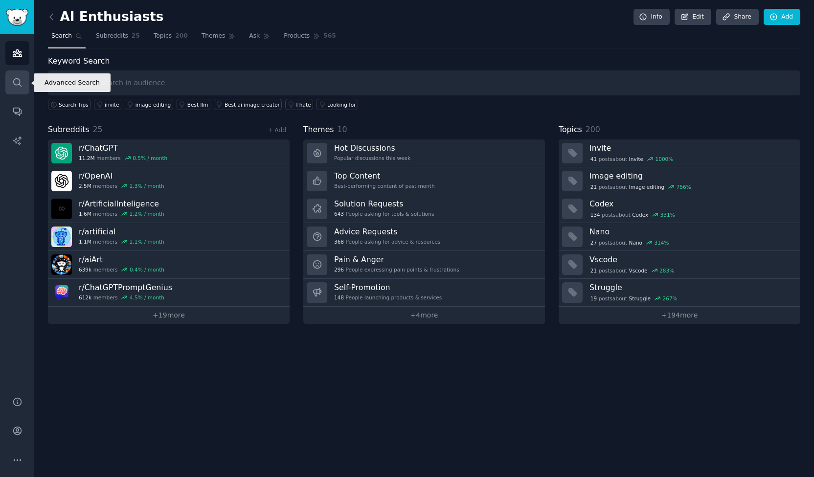
click at [19, 81] on icon "Sidebar" at bounding box center [17, 82] width 10 height 10
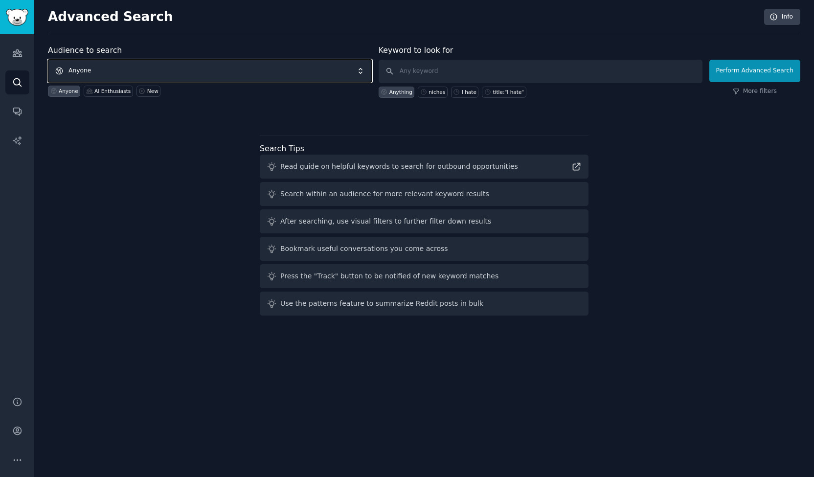
click at [110, 69] on span "Anyone" at bounding box center [210, 71] width 324 height 23
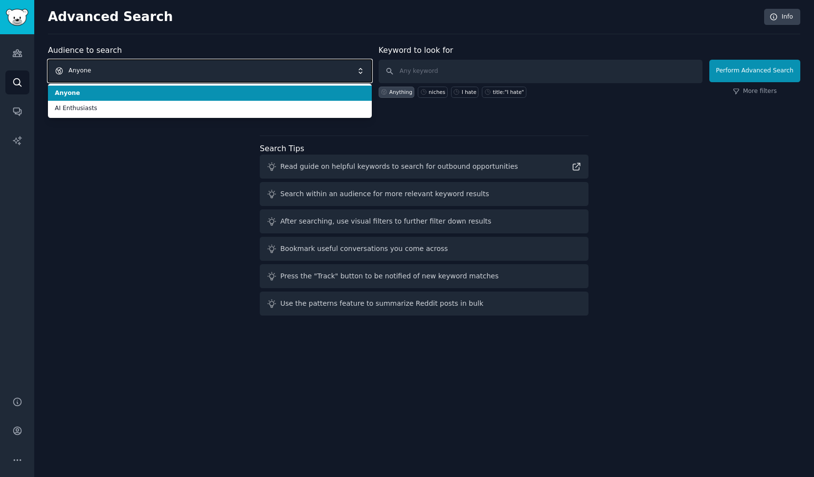
click at [110, 69] on span "Anyone" at bounding box center [210, 71] width 324 height 23
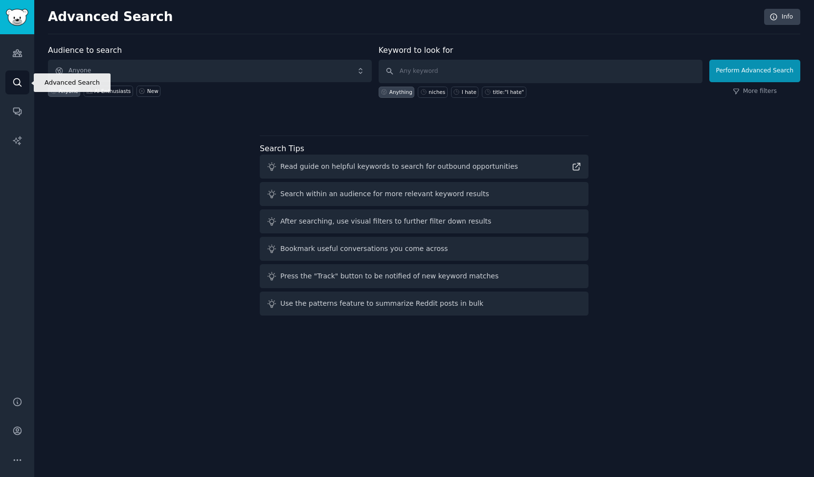
click at [20, 83] on icon "Sidebar" at bounding box center [17, 82] width 8 height 8
click at [18, 43] on link "Audiences" at bounding box center [17, 53] width 24 height 24
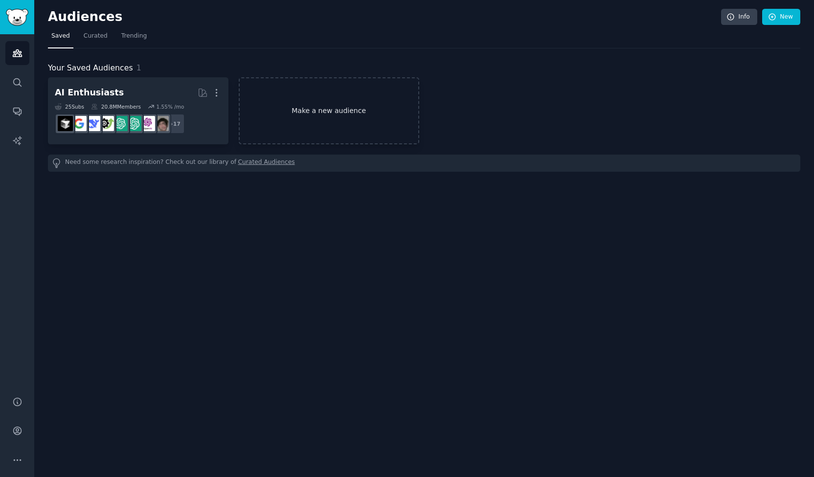
click at [298, 122] on link "Make a new audience" at bounding box center [329, 110] width 181 height 67
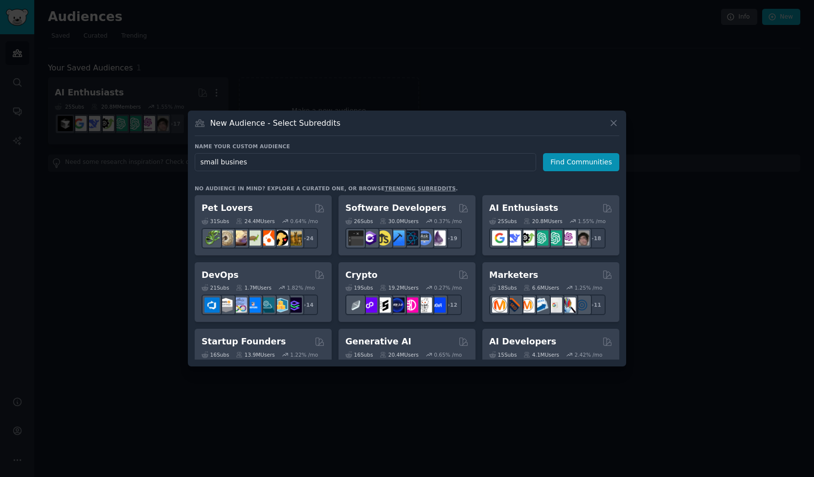
type input "small business"
click button "Find Communities" at bounding box center [581, 162] width 76 height 18
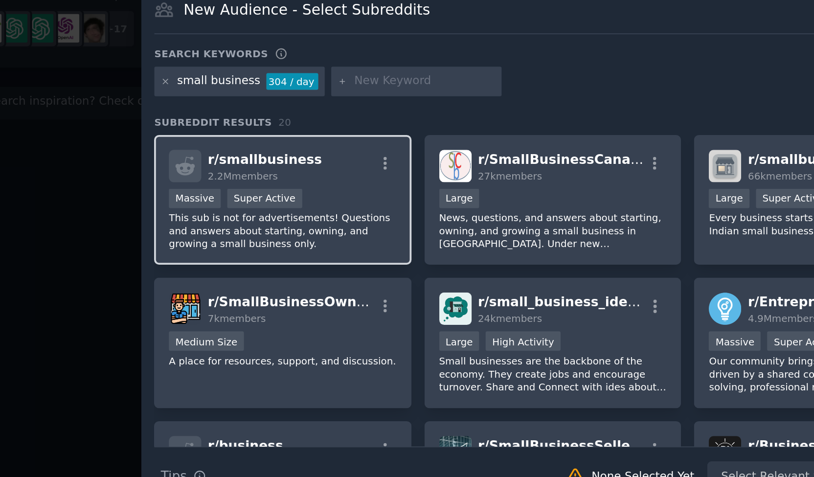
click at [278, 217] on div "Massive Super Active" at bounding box center [263, 214] width 120 height 12
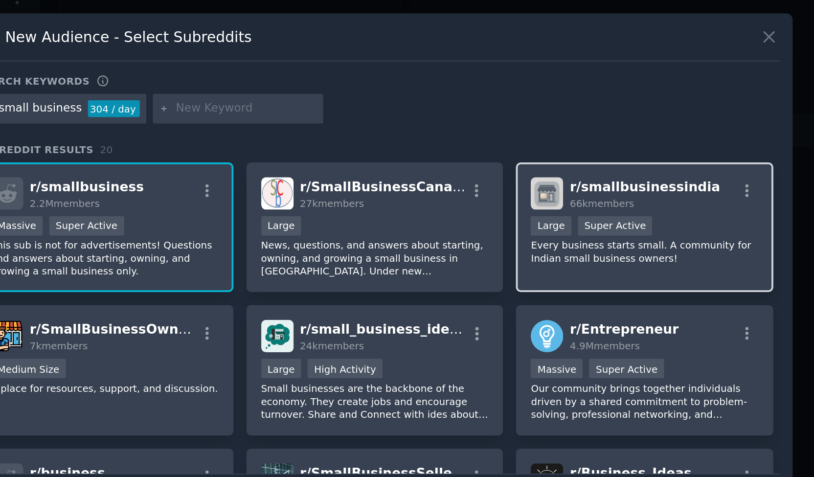
click at [542, 222] on p "Every business starts small. A community for Indian small business owners!" at bounding box center [548, 227] width 120 height 14
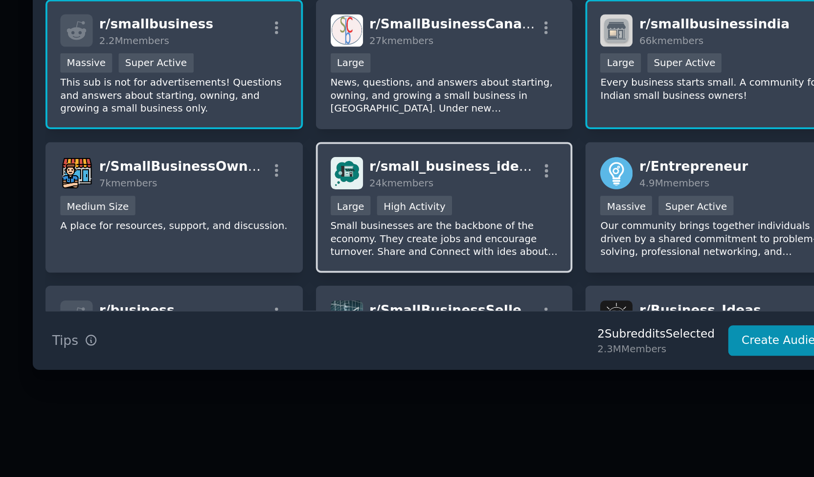
click at [431, 311] on p "Small businesses are the backbone of the economy. They create jobs and encourag…" at bounding box center [406, 306] width 120 height 21
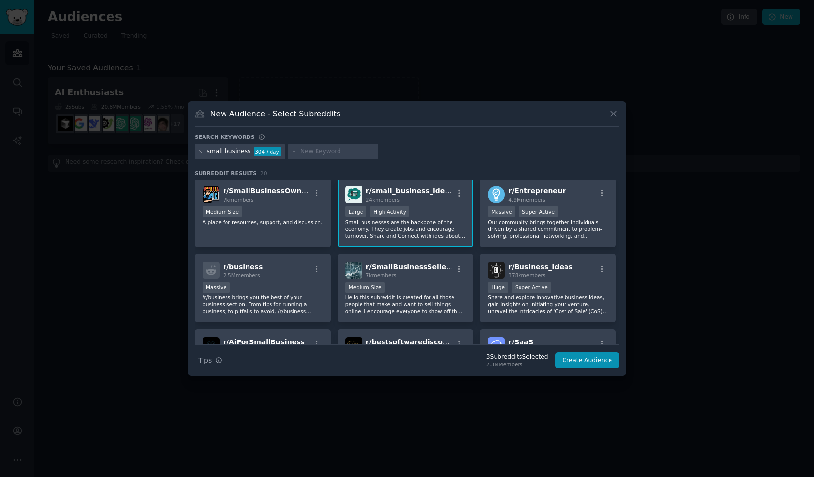
scroll to position [78, 0]
click at [275, 230] on div "r/ SmallBusinessOwners 7k members Medium Size A place for resources, support, a…" at bounding box center [263, 212] width 136 height 69
click at [587, 360] on button "Create Audience" at bounding box center [587, 360] width 65 height 17
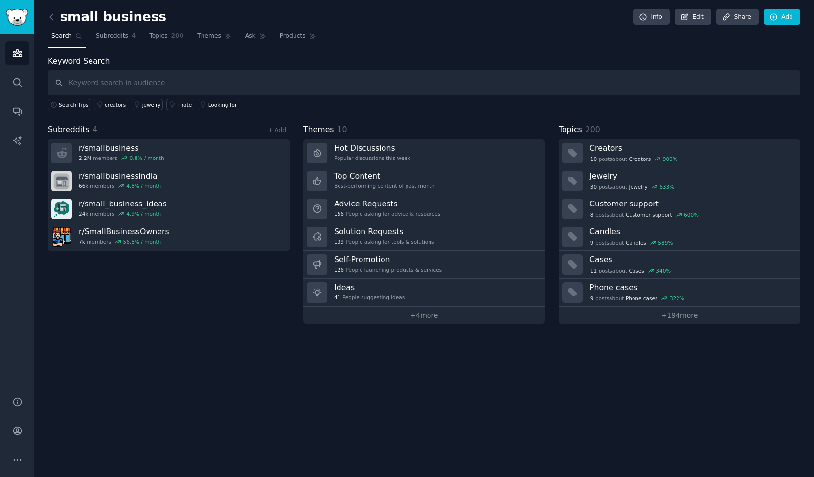
click at [163, 77] on input "text" at bounding box center [424, 82] width 753 height 25
type input ""I hate""
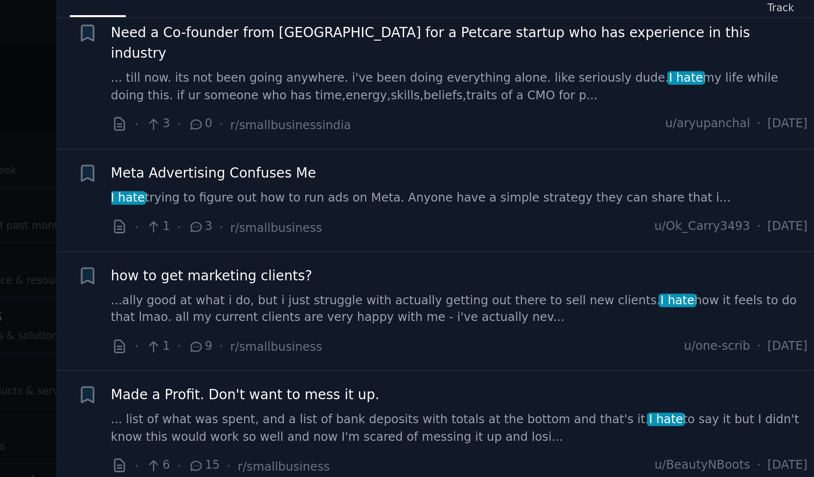
click at [568, 168] on div "Meta Advertising Confuses Me I hate trying to figure out how to run ads on Meta…" at bounding box center [635, 174] width 353 height 38
click at [575, 168] on link "I hate trying to figure out how to run ads on Meta. Anyone have a simple strate…" at bounding box center [635, 172] width 353 height 9
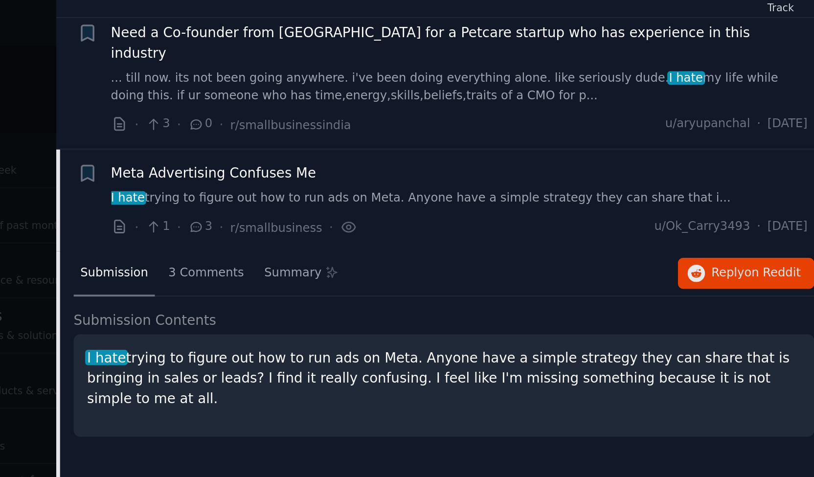
scroll to position [267, 0]
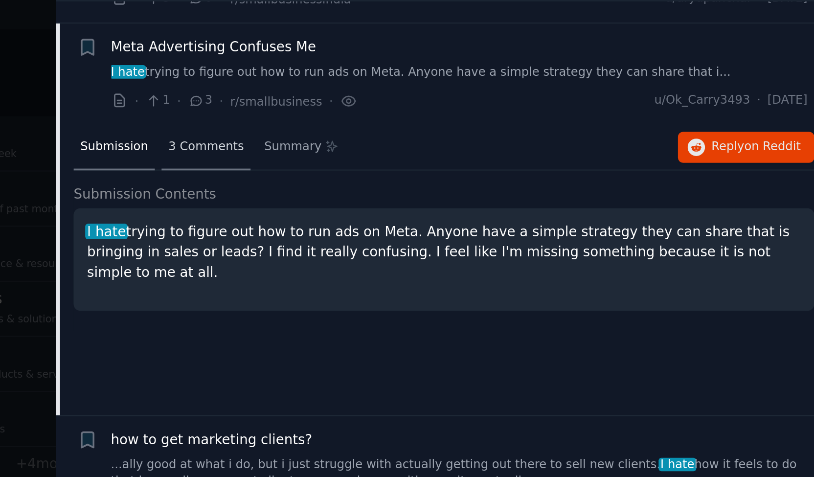
click at [508, 150] on div "3 Comments" at bounding box center [506, 155] width 45 height 23
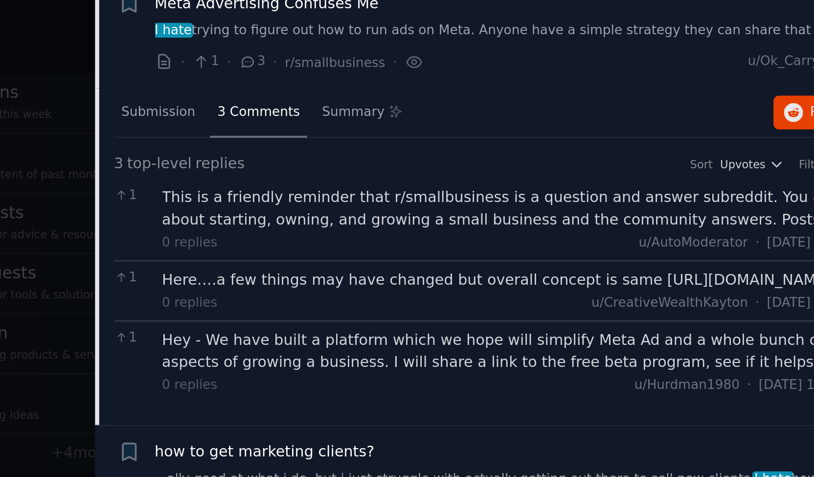
scroll to position [0, 0]
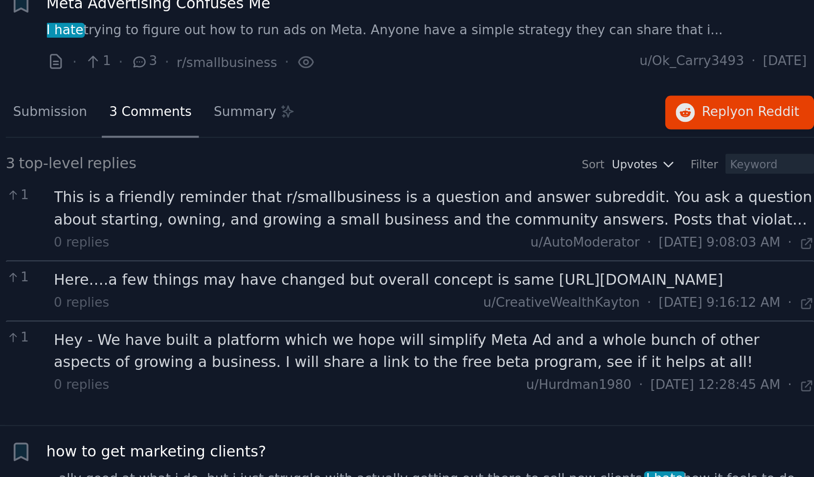
click at [687, 197] on div "This is a friendly reminder that r/smallbusiness is a question and answer subre…" at bounding box center [638, 202] width 353 height 21
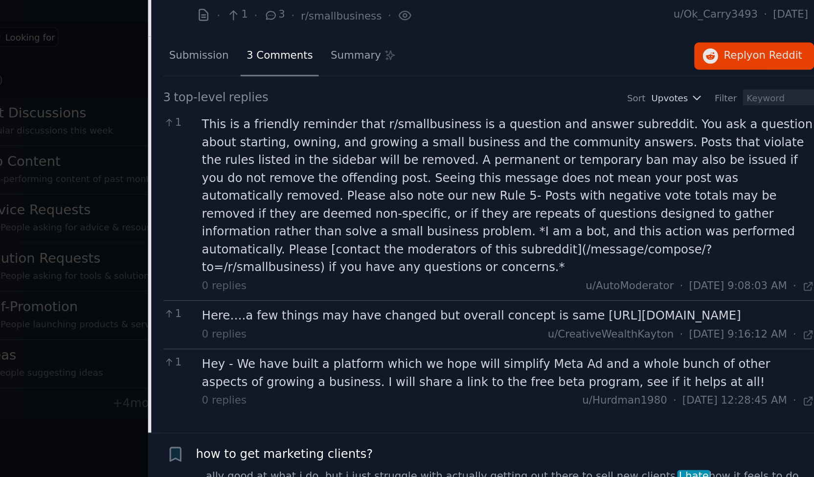
scroll to position [306, 0]
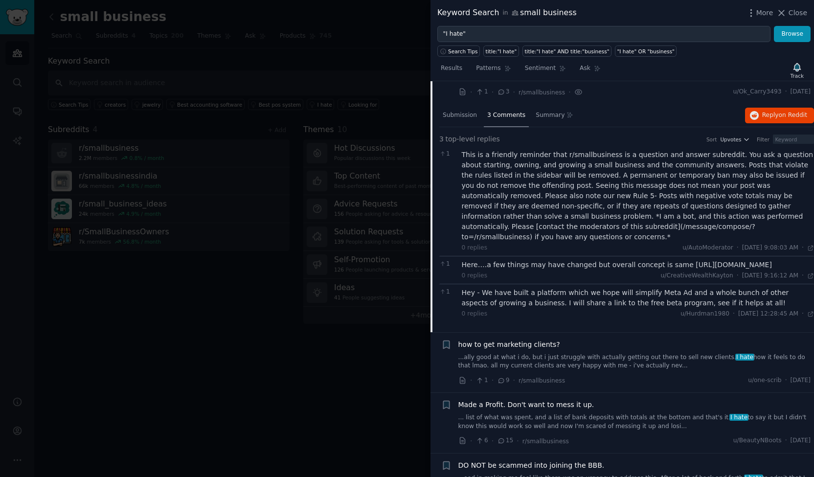
click at [514, 176] on div "This is a friendly reminder that r/smallbusiness is a question and answer subre…" at bounding box center [638, 196] width 353 height 92
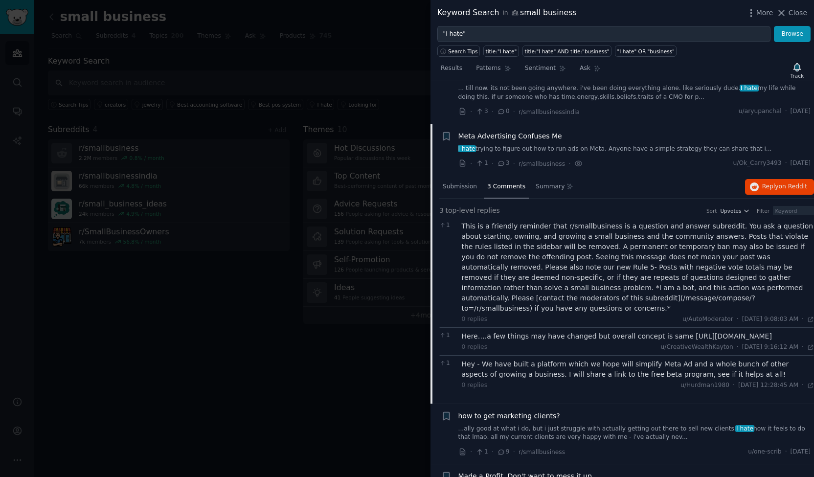
scroll to position [234, 0]
click at [582, 146] on link "I hate trying to figure out how to run ads on Meta. Anyone have a simple strate…" at bounding box center [635, 150] width 353 height 9
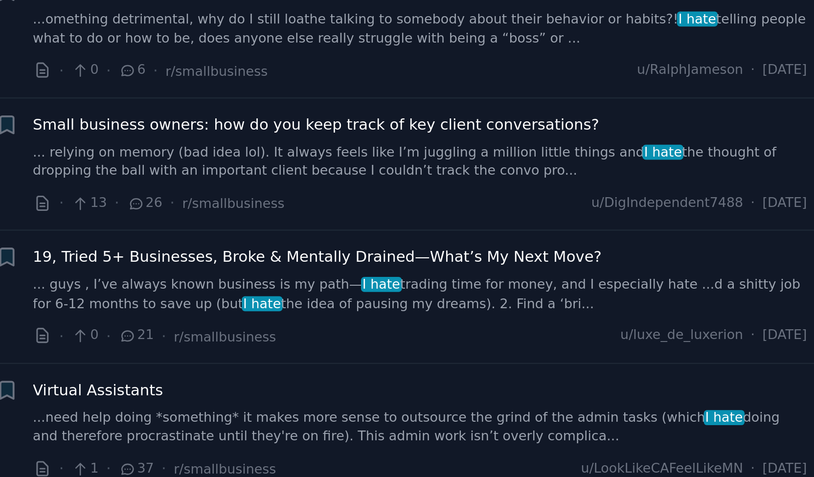
scroll to position [635, 0]
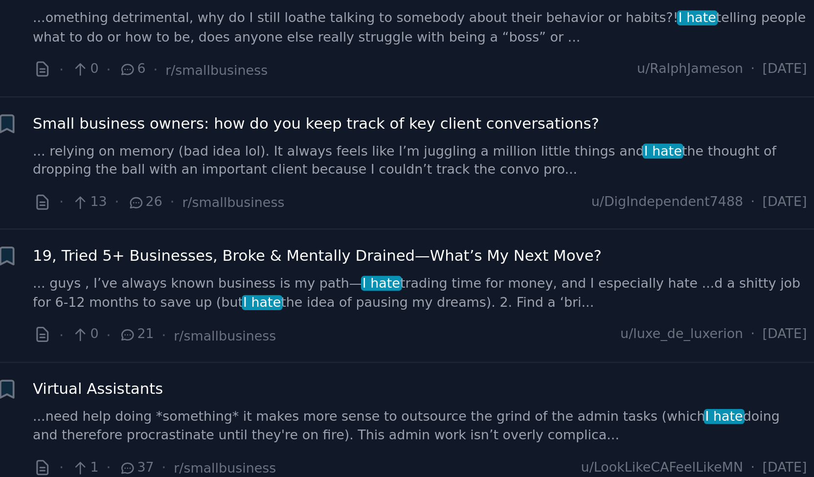
click at [671, 182] on div "· 13 · 26 · r/smallbusiness u/DigIndependent7488 · [DATE]" at bounding box center [635, 187] width 353 height 10
click at [672, 182] on div "· 13 · 26 · r/smallbusiness u/DigIndependent7488 · [DATE]" at bounding box center [635, 187] width 353 height 10
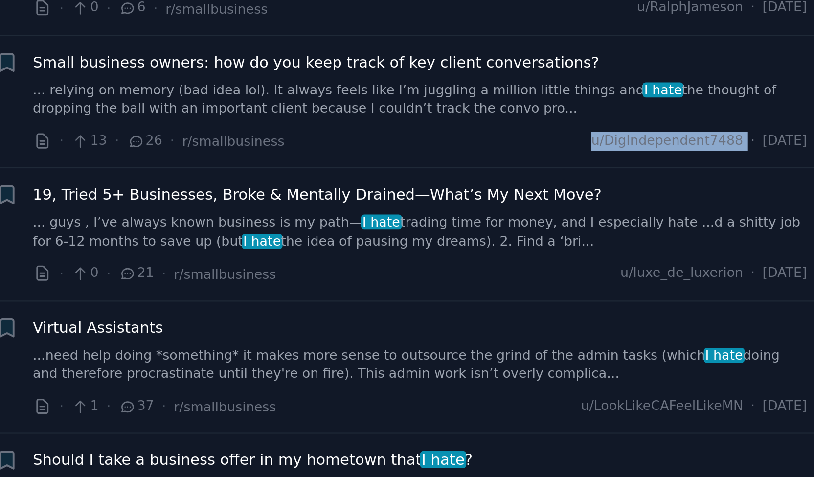
scroll to position [672, 0]
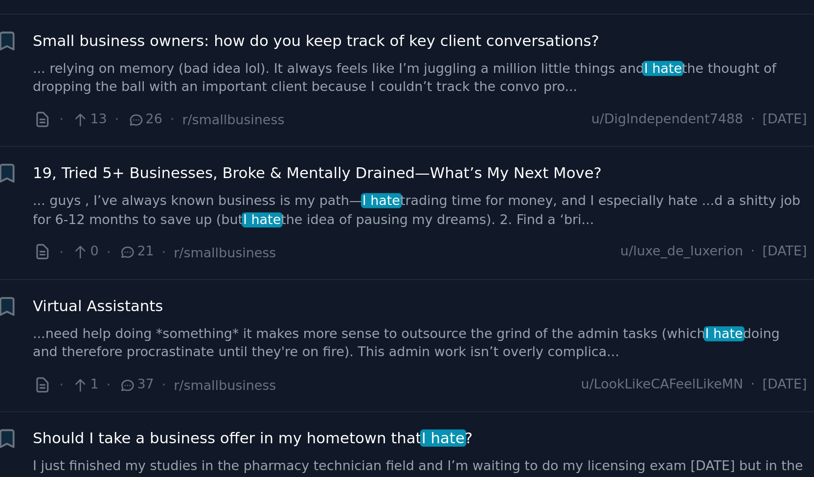
click at [655, 222] on li "+ Virtual Assistants ...need help doing *something* it makes more sense to outs…" at bounding box center [623, 252] width 384 height 60
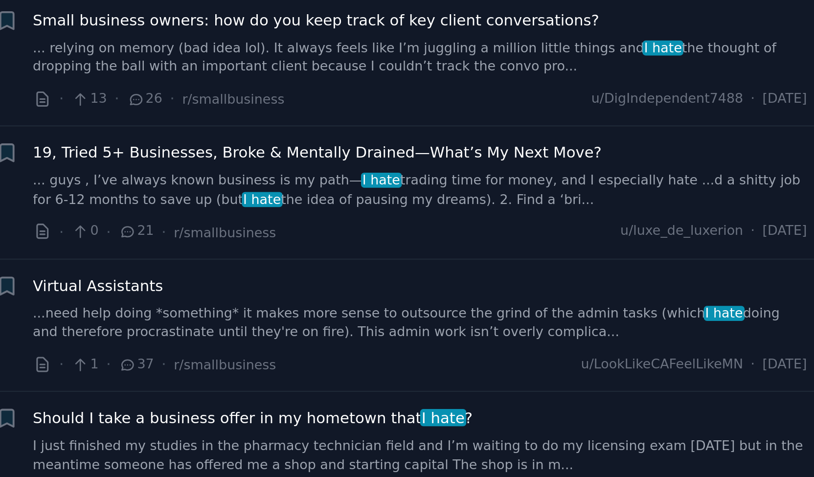
scroll to position [682, 0]
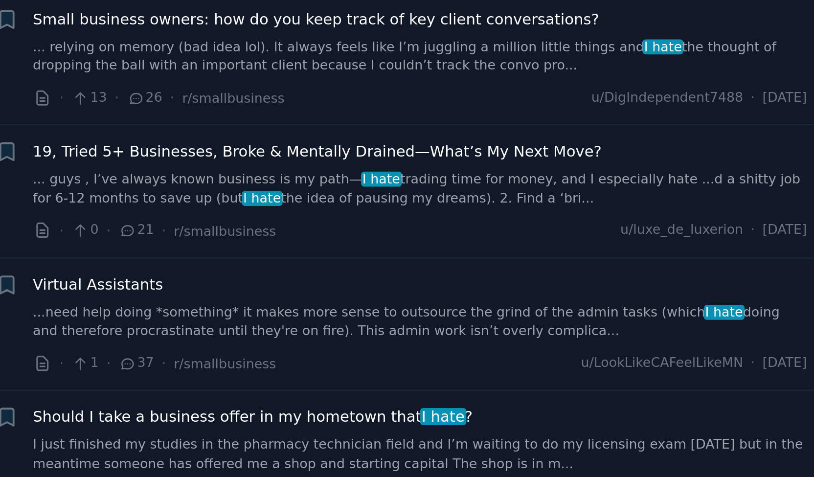
click at [647, 233] on link "...need help doing *something* it makes more sense to outsource the grind of th…" at bounding box center [635, 241] width 353 height 17
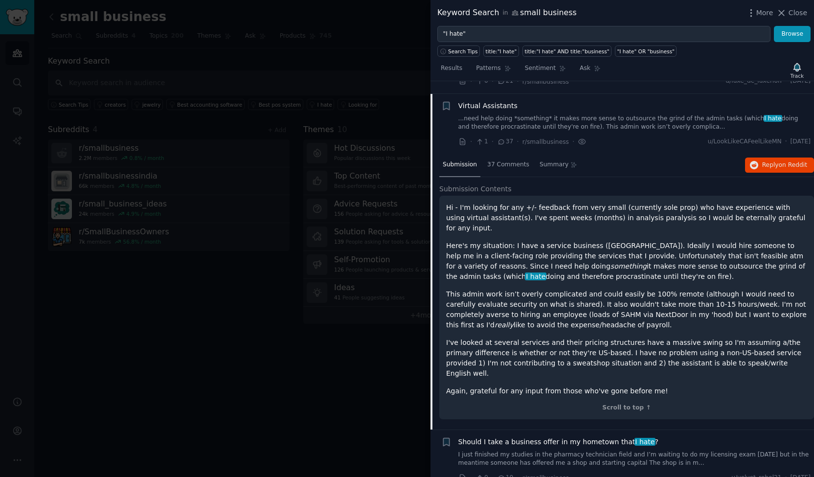
click at [587, 137] on div "· 1 · 37 · r/smallbusiness · u/LookLikeCAFeelLikeMN · [DATE]" at bounding box center [635, 142] width 353 height 10
click at [591, 117] on link "...need help doing *something* it makes more sense to outsource the grind of th…" at bounding box center [635, 123] width 353 height 17
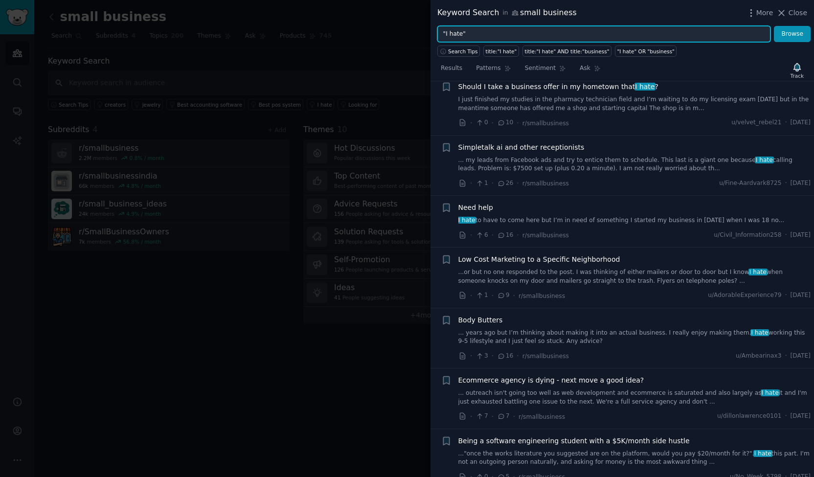
click at [464, 39] on input ""I hate"" at bounding box center [604, 34] width 333 height 17
type input "Pain"
click at [774, 26] on button "Browse" at bounding box center [792, 34] width 37 height 17
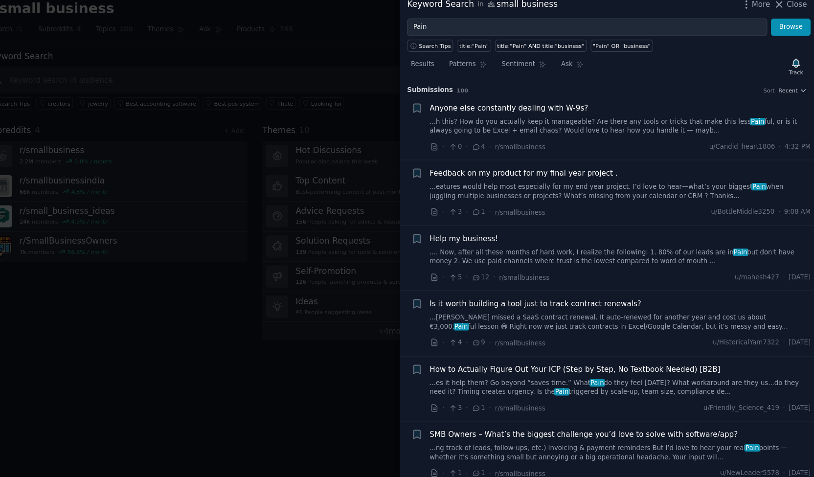
click at [587, 117] on link "...h this? How do you actually keep it manageable? Are there any tools or trick…" at bounding box center [635, 125] width 353 height 17
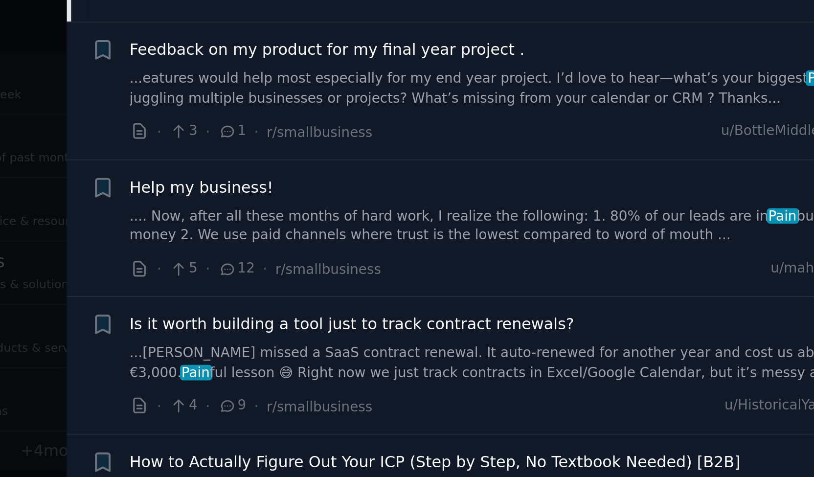
scroll to position [181, 0]
